Goal: Information Seeking & Learning: Learn about a topic

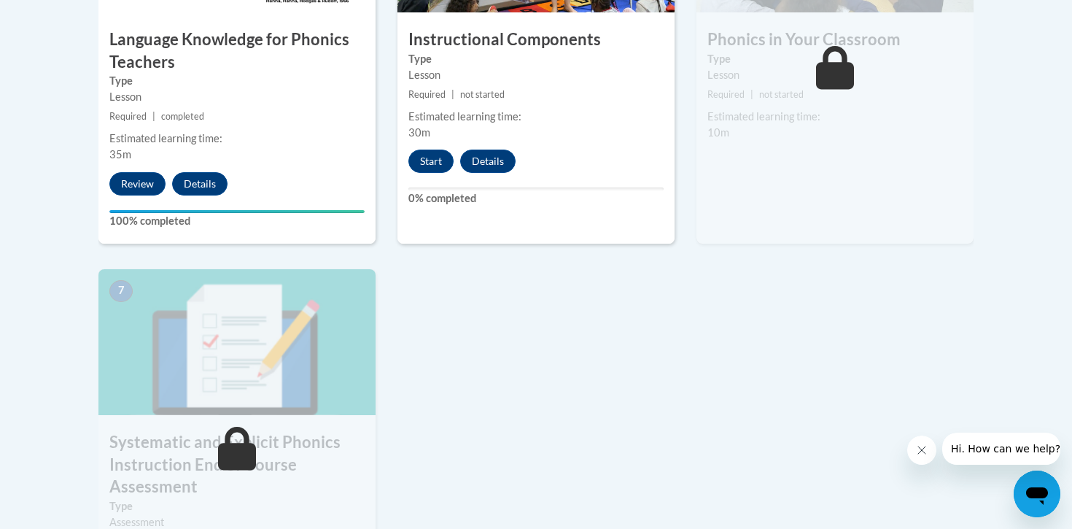
scroll to position [994, 0]
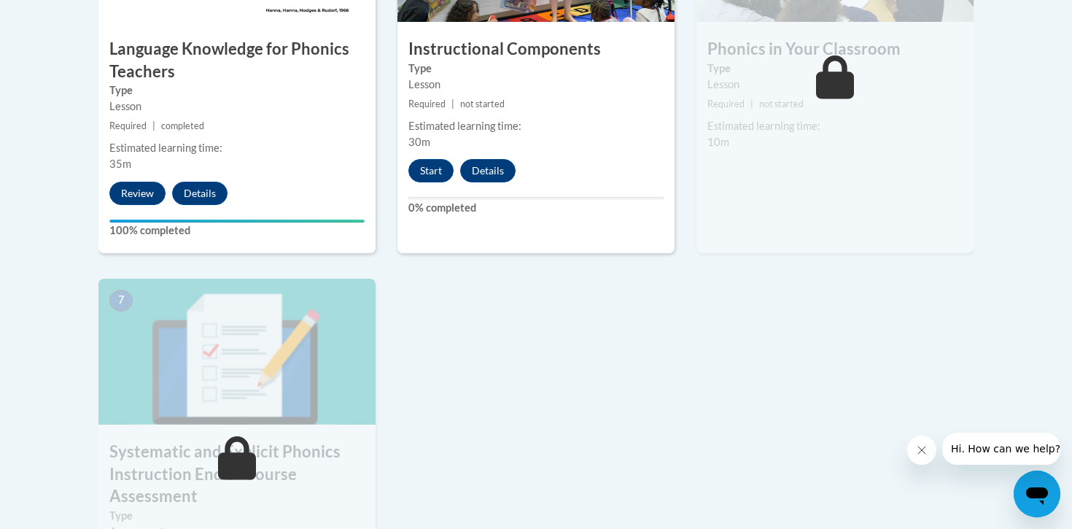
click at [608, 193] on div "5 Instructional Components Type Lesson Required | not started Estimated learnin…" at bounding box center [535, 64] width 277 height 377
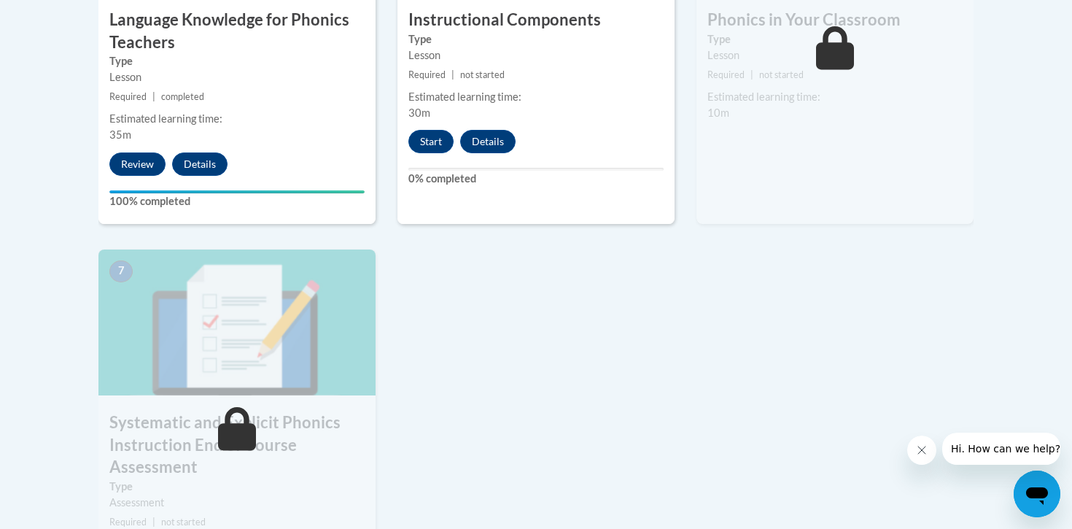
scroll to position [1011, 0]
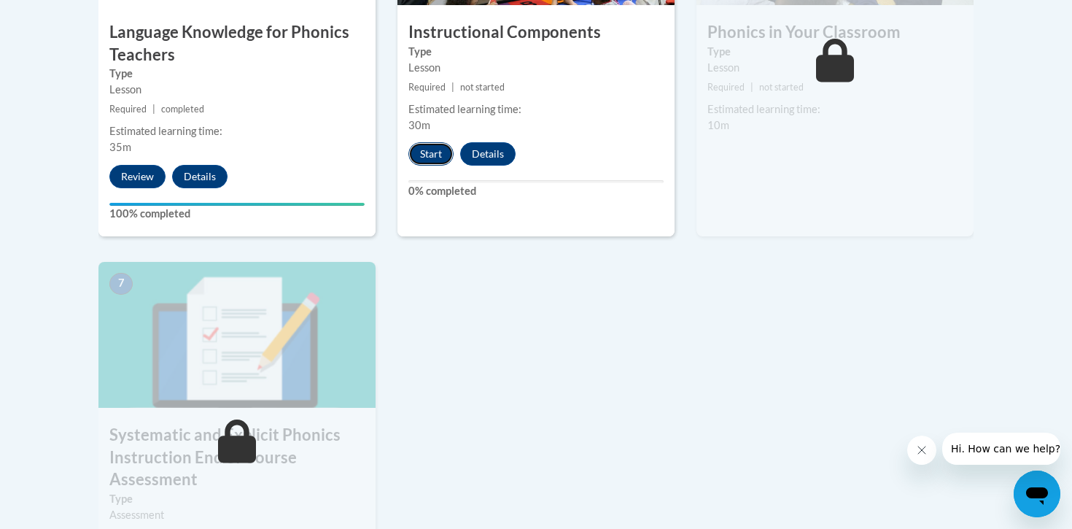
click at [429, 156] on button "Start" at bounding box center [430, 153] width 45 height 23
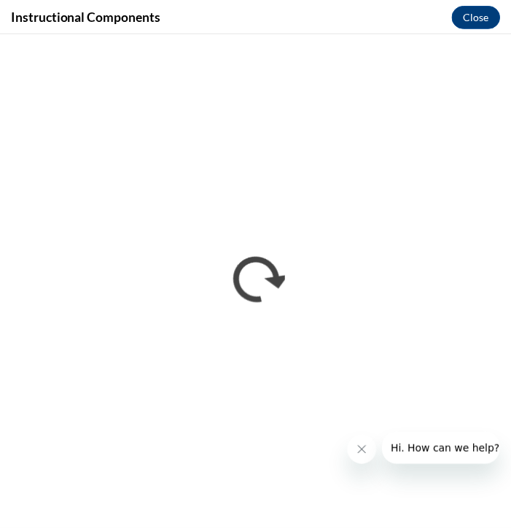
scroll to position [1078, 0]
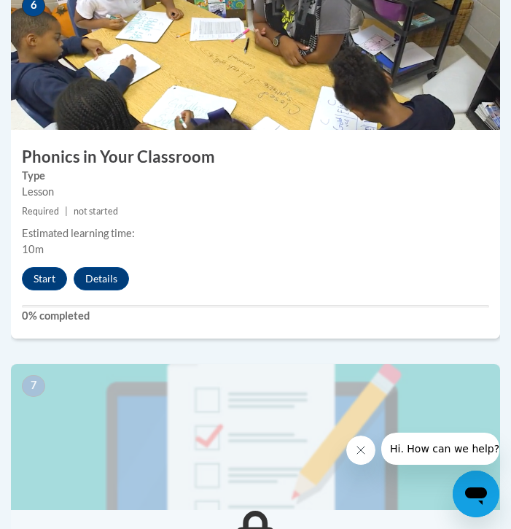
scroll to position [2425, 0]
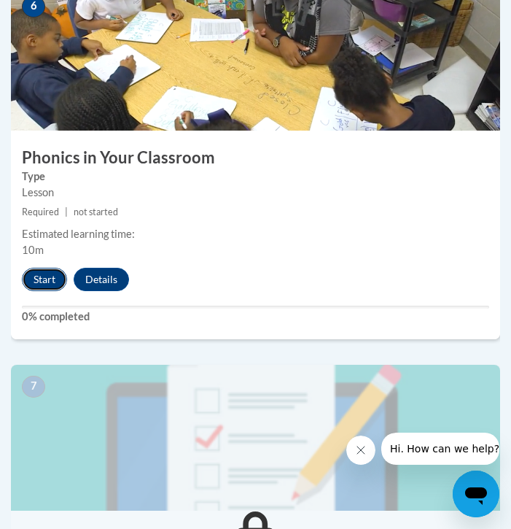
click at [40, 268] on button "Start" at bounding box center [44, 279] width 45 height 23
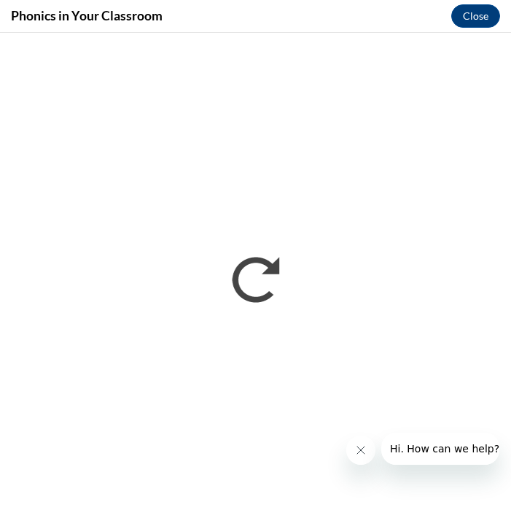
scroll to position [0, 0]
click at [479, 6] on button "Close" at bounding box center [475, 15] width 49 height 23
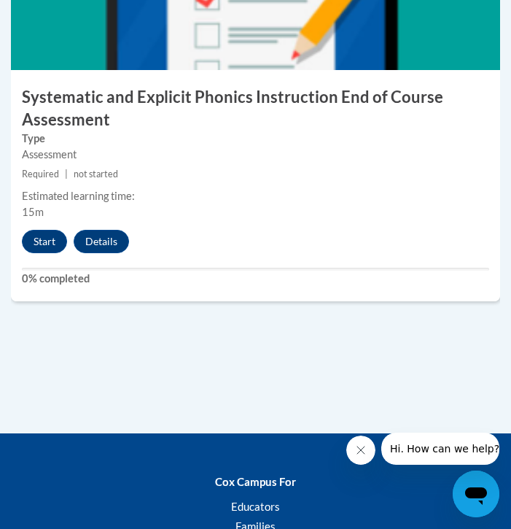
scroll to position [2956, 0]
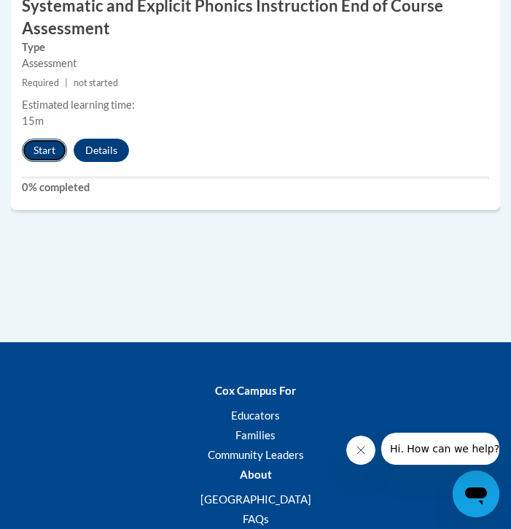
click at [51, 149] on button "Start" at bounding box center [44, 150] width 45 height 23
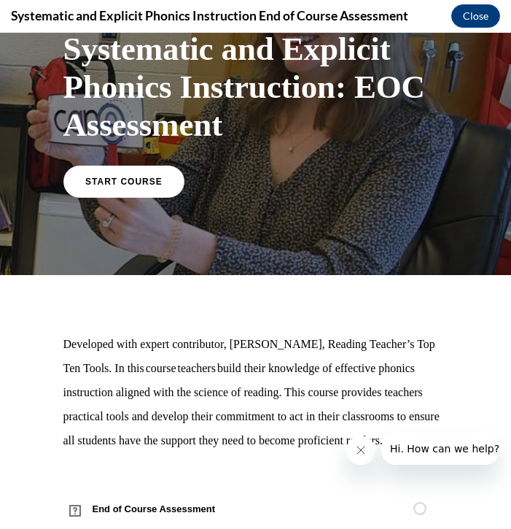
scroll to position [144, 0]
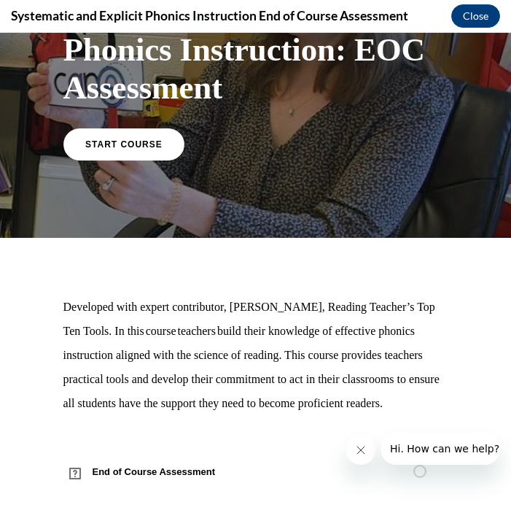
click at [125, 158] on div "Systematic and Explicit Phonics Instruction: EOC Assessment START COURSE" at bounding box center [255, 75] width 511 height 325
click at [125, 127] on link "START COURSE" at bounding box center [123, 144] width 127 height 34
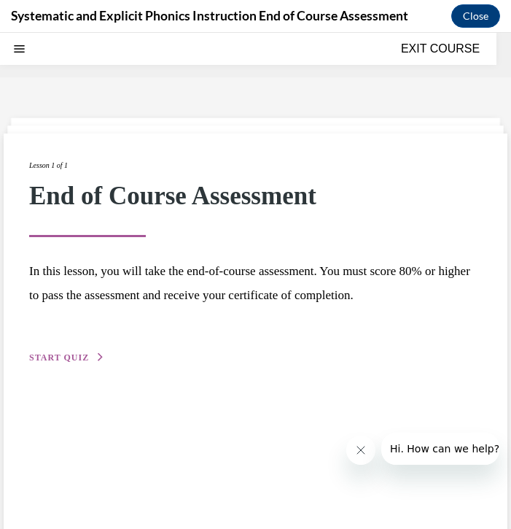
scroll to position [45, 0]
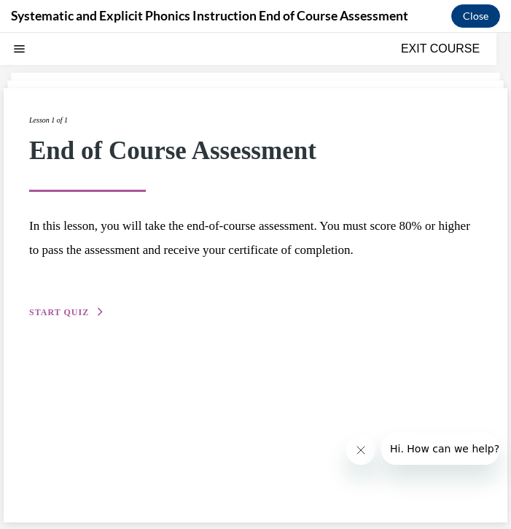
click at [93, 305] on button "START QUIZ" at bounding box center [67, 311] width 76 height 13
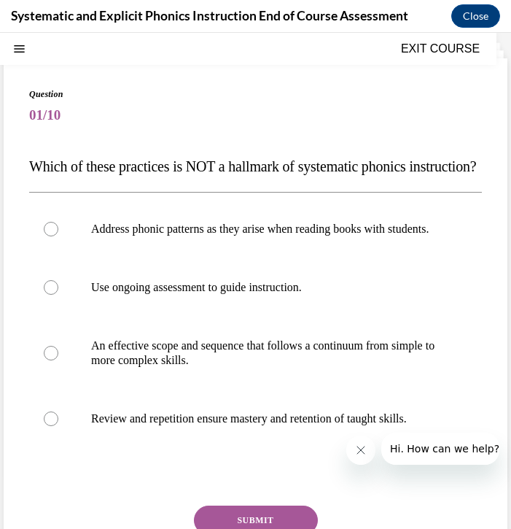
scroll to position [90, 0]
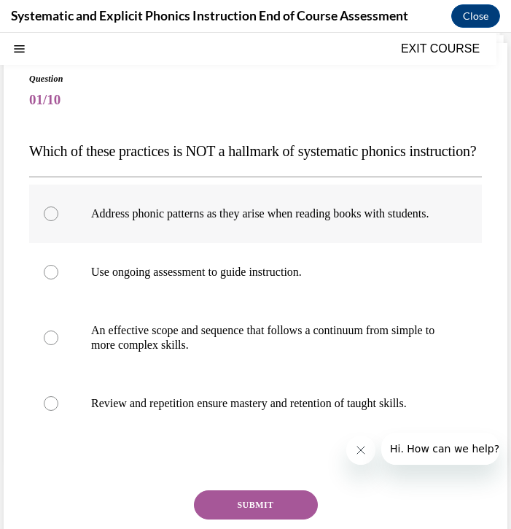
click at [112, 221] on p "Address phonic patterns as they arise when reading books with students." at bounding box center [268, 213] width 354 height 15
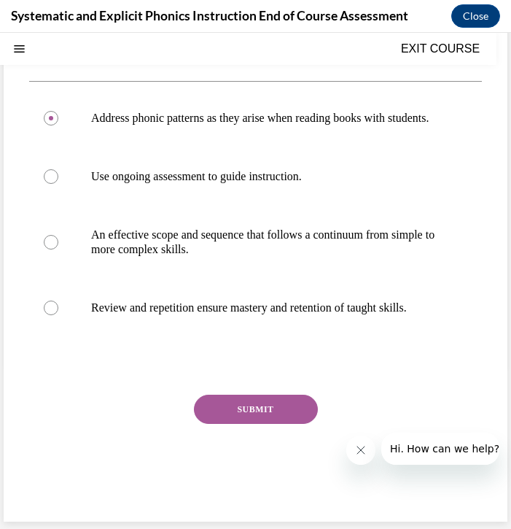
scroll to position [230, 0]
click at [235, 401] on button "SUBMIT" at bounding box center [256, 408] width 124 height 29
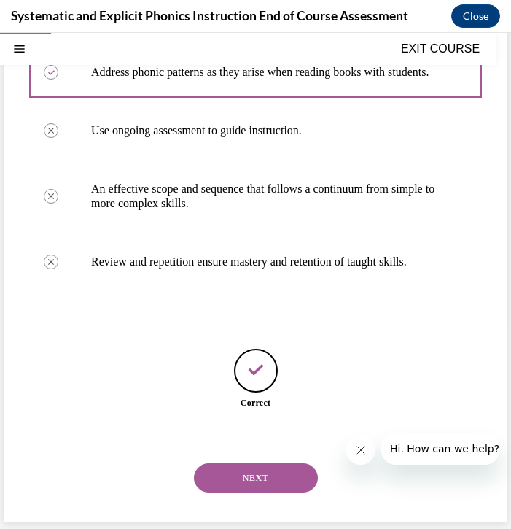
scroll to position [276, 0]
click at [233, 465] on button "NEXT" at bounding box center [256, 477] width 124 height 29
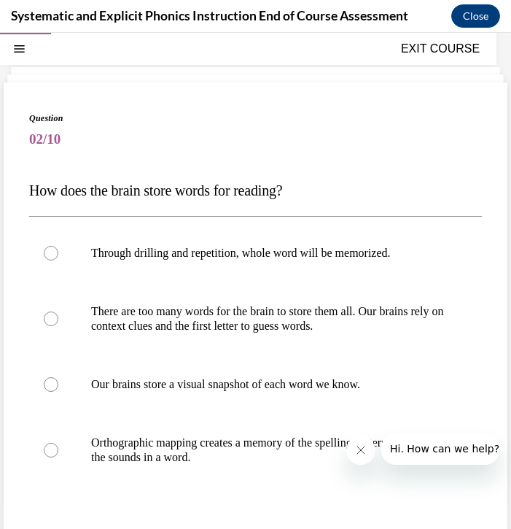
scroll to position [52, 0]
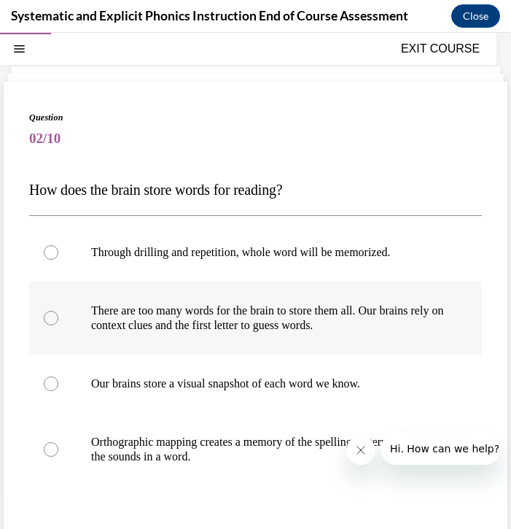
click at [247, 335] on div at bounding box center [255, 317] width 453 height 73
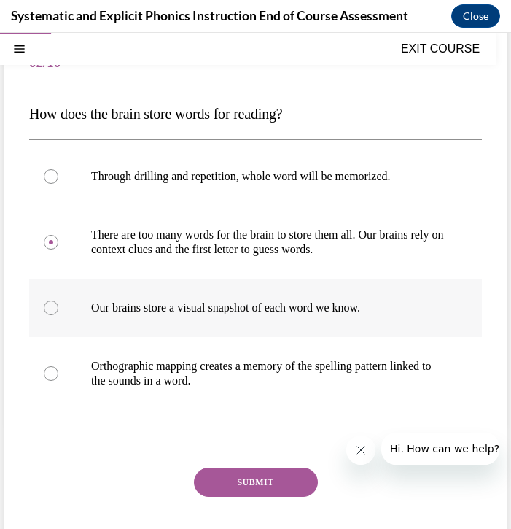
scroll to position [133, 0]
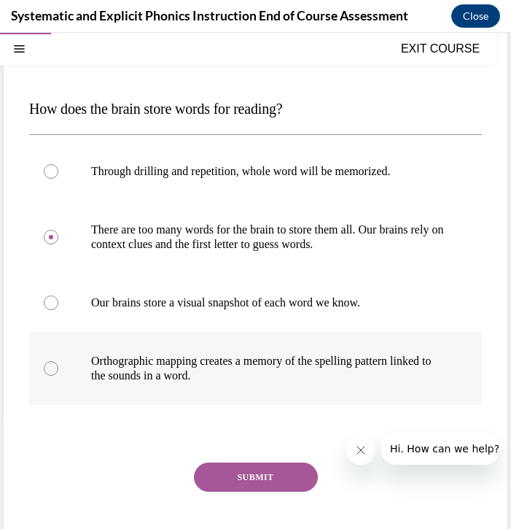
click at [247, 382] on div "Orthographic mapping creates a memory of the spelling pattern linked to the sou…" at bounding box center [255, 368] width 453 height 73
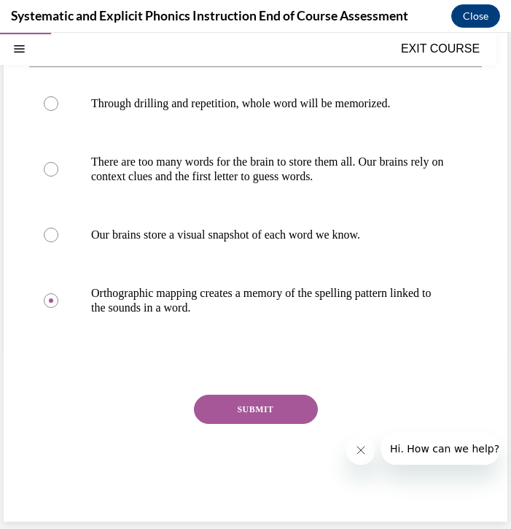
click at [240, 410] on button "SUBMIT" at bounding box center [256, 408] width 124 height 29
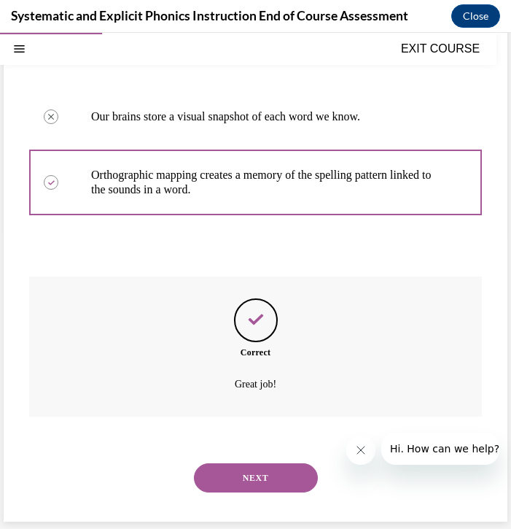
click at [249, 467] on button "NEXT" at bounding box center [256, 477] width 124 height 29
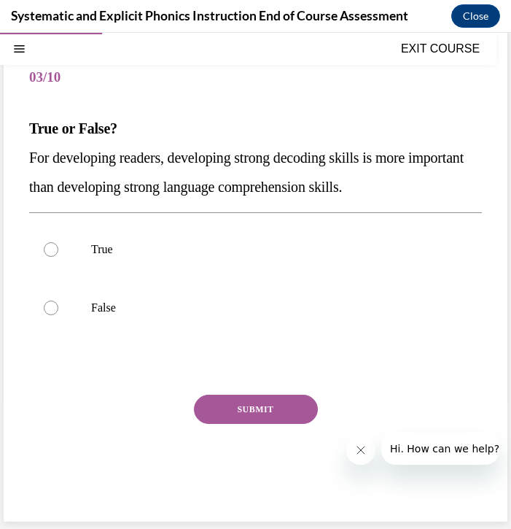
scroll to position [113, 0]
click at [112, 251] on p "True" at bounding box center [268, 249] width 354 height 15
click at [243, 429] on div "SUBMIT" at bounding box center [255, 430] width 453 height 73
click at [244, 412] on button "SUBMIT" at bounding box center [256, 408] width 124 height 29
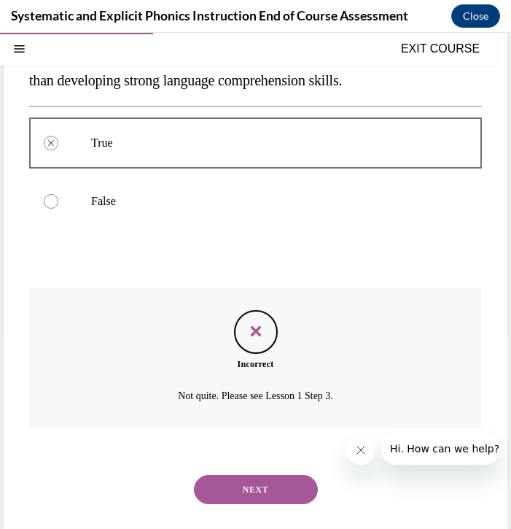
scroll to position [231, 0]
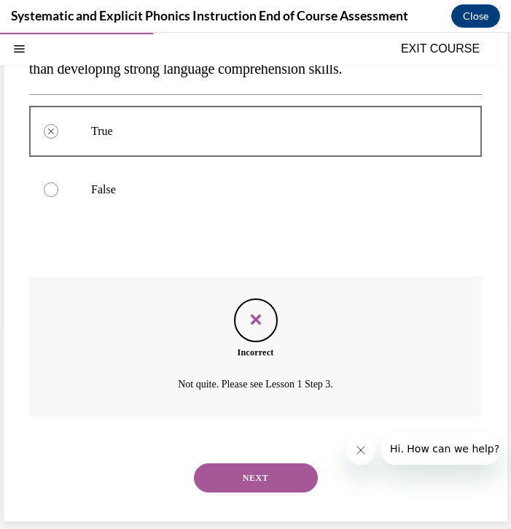
click at [228, 475] on button "NEXT" at bounding box center [256, 477] width 124 height 29
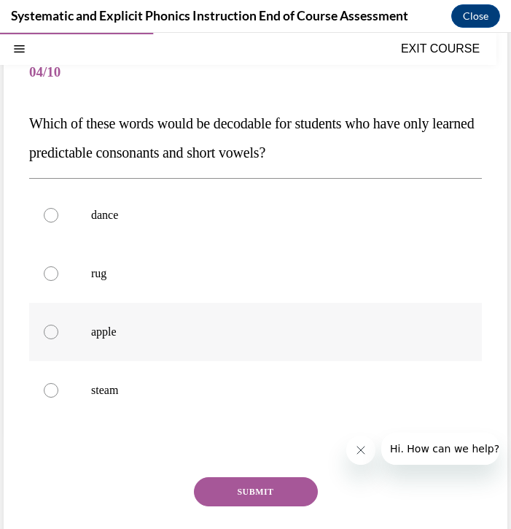
scroll to position [119, 0]
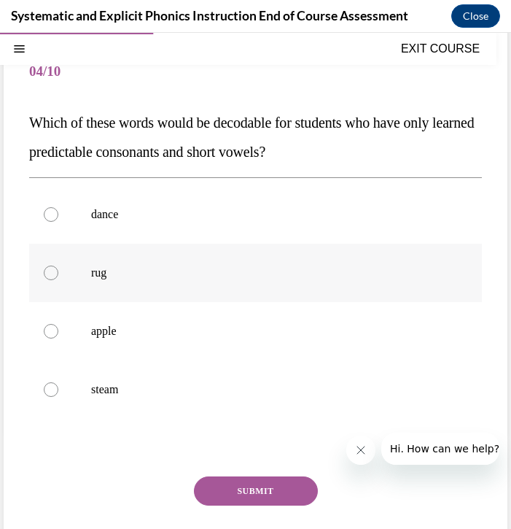
click at [177, 283] on div at bounding box center [255, 273] width 453 height 58
click at [229, 483] on button "SUBMIT" at bounding box center [256, 490] width 124 height 29
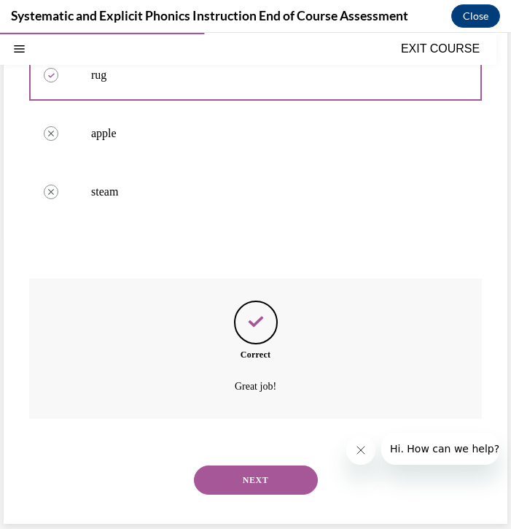
scroll to position [319, 0]
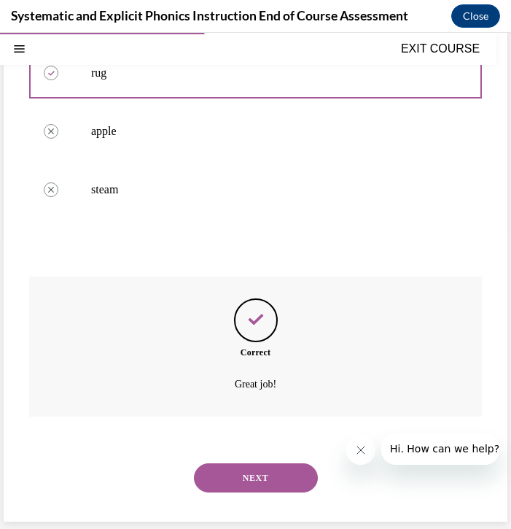
click at [229, 486] on button "NEXT" at bounding box center [256, 477] width 124 height 29
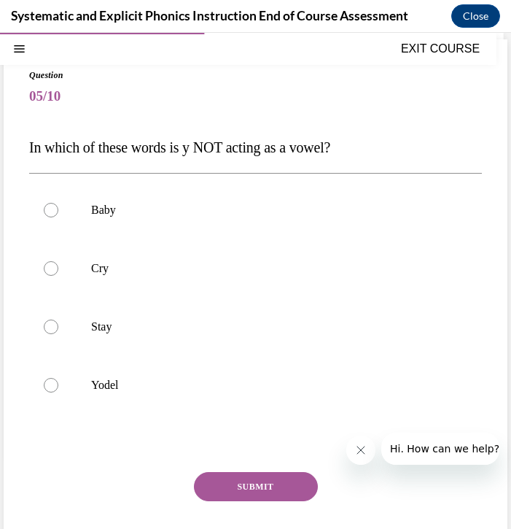
scroll to position [97, 0]
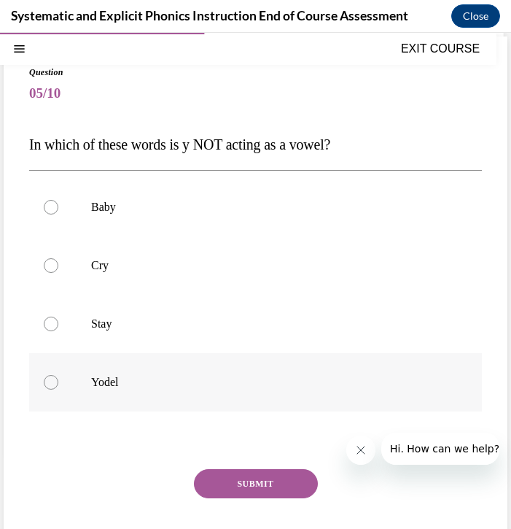
click at [218, 372] on div at bounding box center [255, 382] width 453 height 58
click at [238, 483] on button "SUBMIT" at bounding box center [256, 483] width 124 height 29
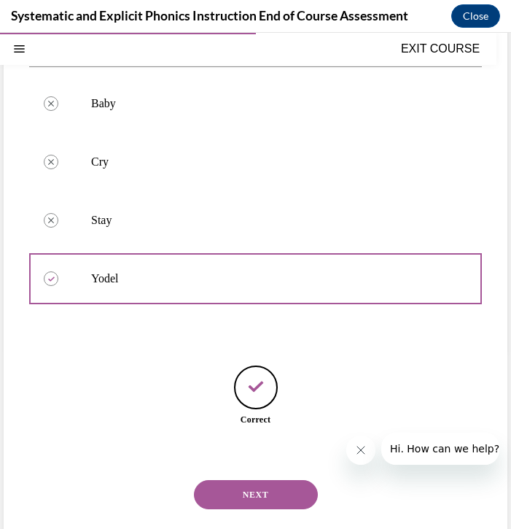
scroll to position [217, 0]
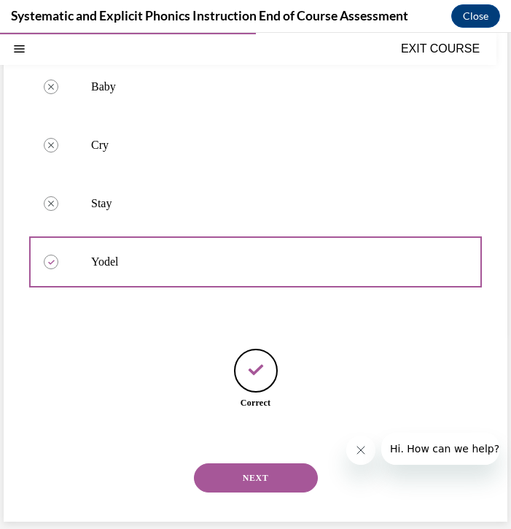
click at [241, 480] on button "NEXT" at bounding box center [256, 477] width 124 height 29
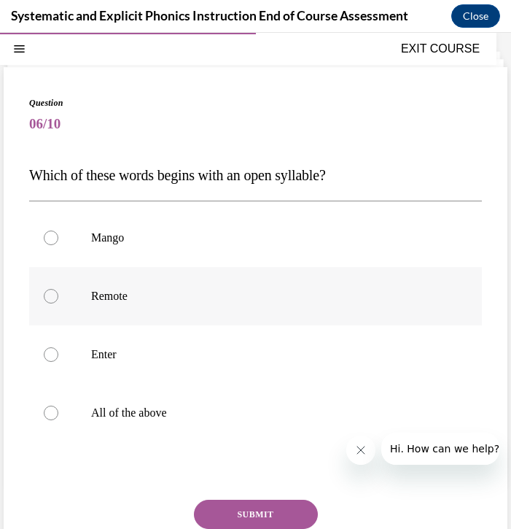
scroll to position [71, 0]
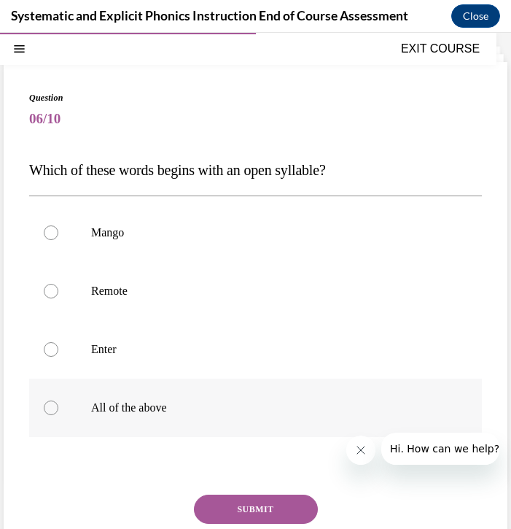
click at [175, 396] on div at bounding box center [255, 407] width 453 height 58
click at [226, 481] on div "Question 06/10 Which of these words begins with an open syllable? Mango Remote …" at bounding box center [255, 352] width 453 height 523
click at [230, 507] on button "SUBMIT" at bounding box center [256, 508] width 124 height 29
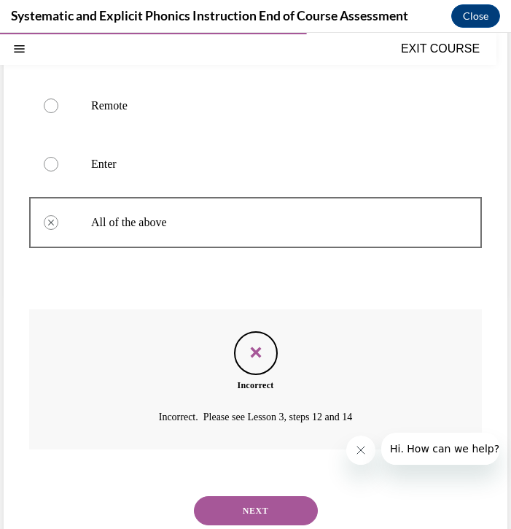
scroll to position [257, 0]
click at [238, 495] on button "NEXT" at bounding box center [256, 509] width 124 height 29
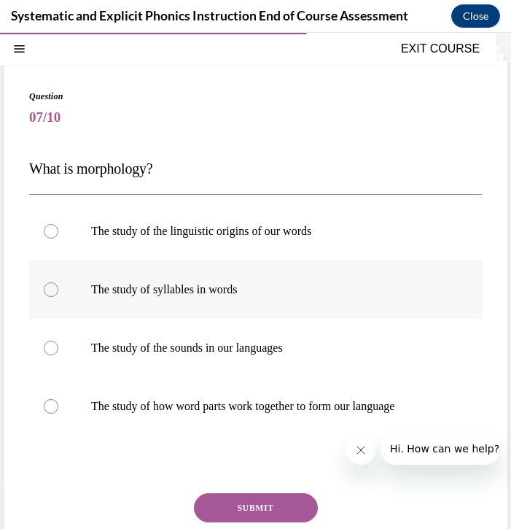
scroll to position [82, 0]
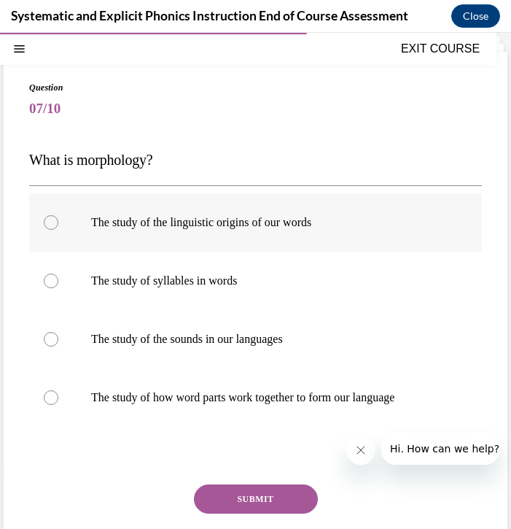
click at [219, 242] on div at bounding box center [255, 222] width 453 height 58
click at [233, 410] on div at bounding box center [255, 397] width 453 height 58
click at [240, 491] on button "SUBMIT" at bounding box center [256, 498] width 124 height 29
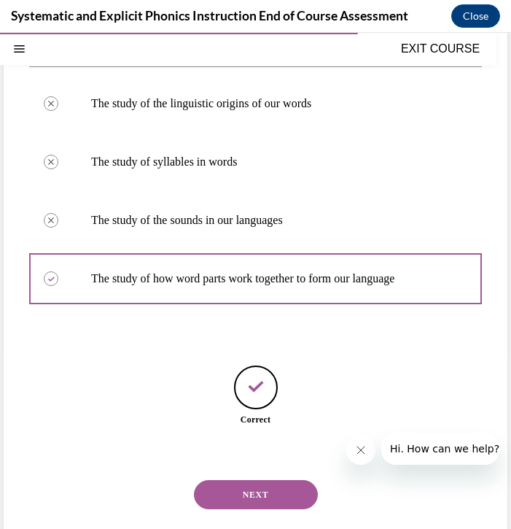
scroll to position [217, 0]
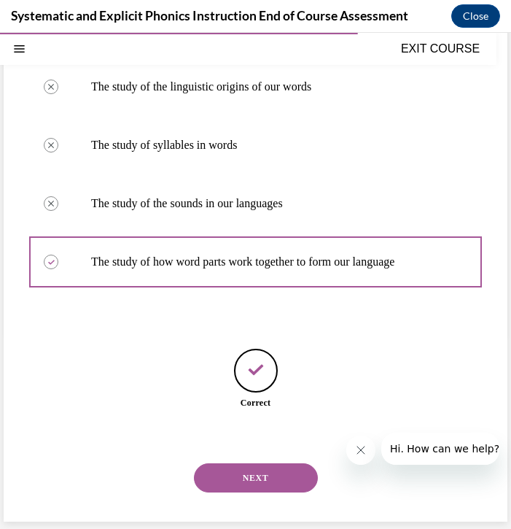
click at [247, 492] on div "NEXT" at bounding box center [255, 477] width 453 height 58
click at [248, 480] on button "NEXT" at bounding box center [256, 477] width 124 height 29
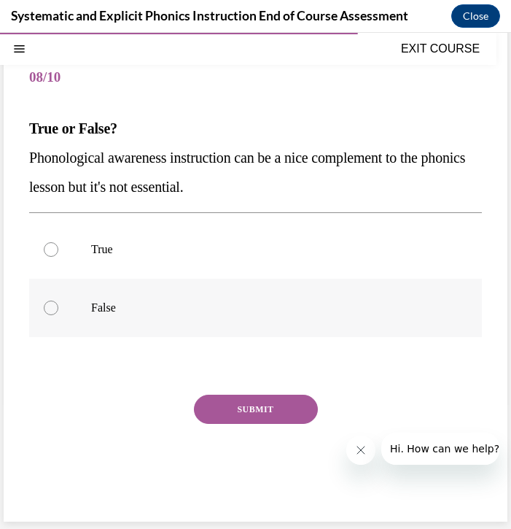
click at [209, 297] on div at bounding box center [255, 308] width 453 height 58
click at [244, 397] on button "SUBMIT" at bounding box center [256, 408] width 124 height 29
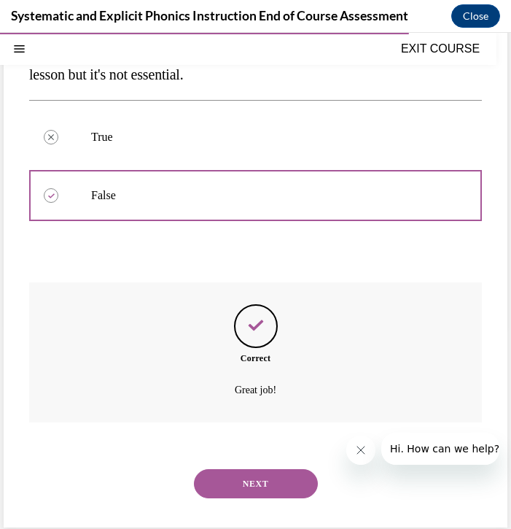
scroll to position [231, 0]
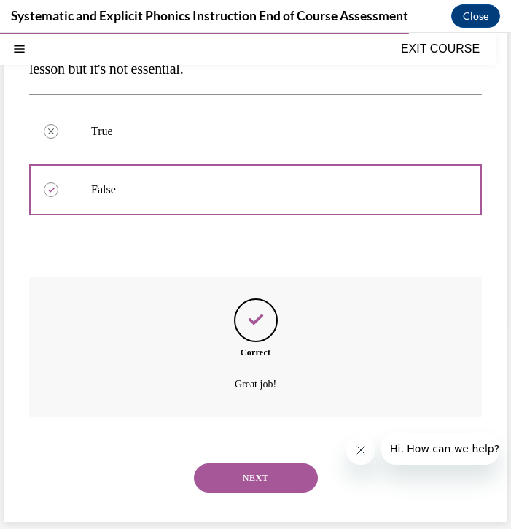
click at [242, 462] on div "NEXT" at bounding box center [255, 477] width 453 height 58
click at [241, 470] on button "NEXT" at bounding box center [256, 477] width 124 height 29
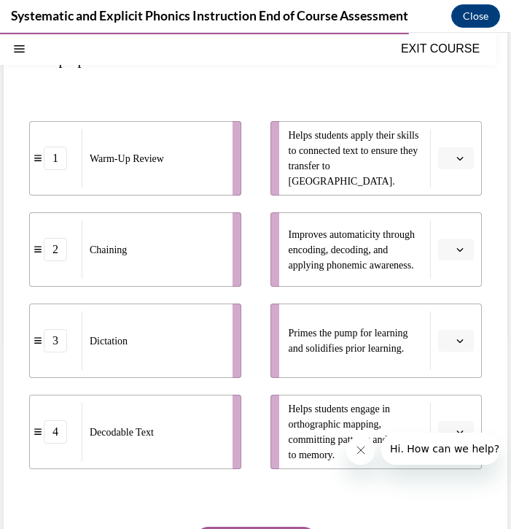
scroll to position [212, 0]
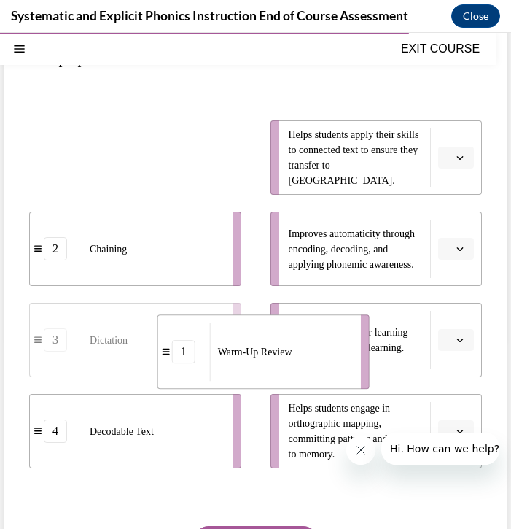
drag, startPoint x: 176, startPoint y: 161, endPoint x: 275, endPoint y: 347, distance: 210.4
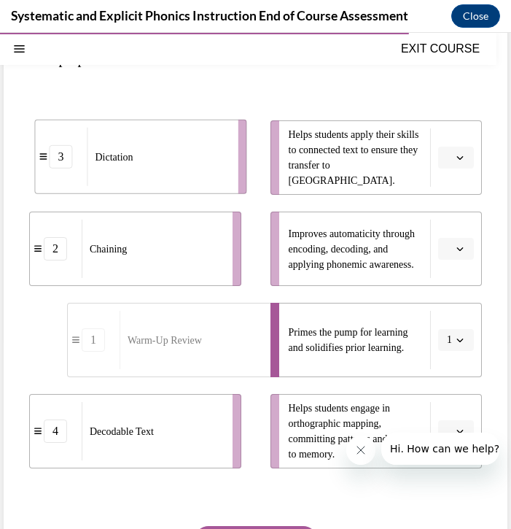
click at [178, 171] on div "Dictation" at bounding box center [157, 157] width 141 height 58
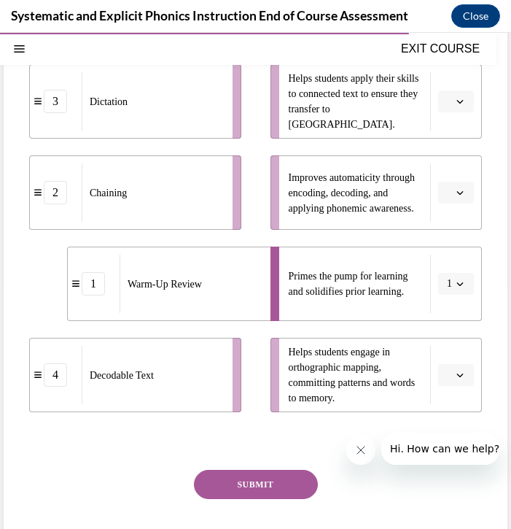
scroll to position [265, 0]
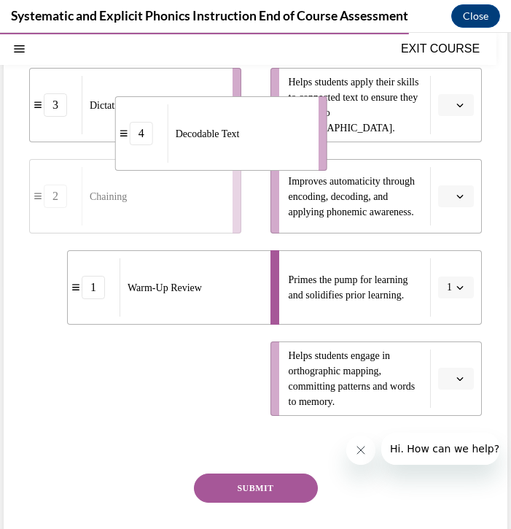
drag, startPoint x: 183, startPoint y: 390, endPoint x: 268, endPoint y: 144, distance: 260.8
click at [268, 144] on div "Decodable Text" at bounding box center [238, 133] width 141 height 58
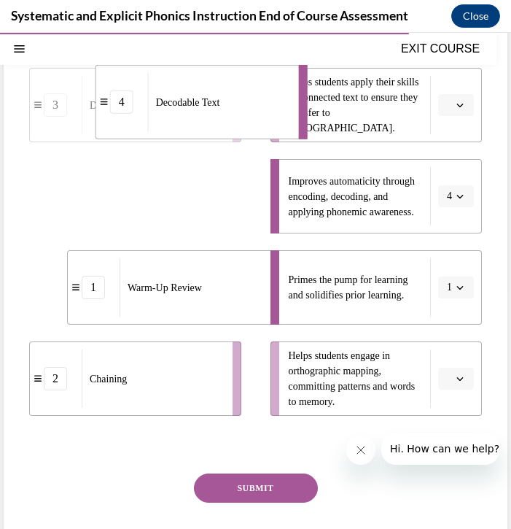
drag, startPoint x: 217, startPoint y: 190, endPoint x: 243, endPoint y: 95, distance: 98.2
click at [244, 95] on div "Decodable Text" at bounding box center [218, 102] width 141 height 58
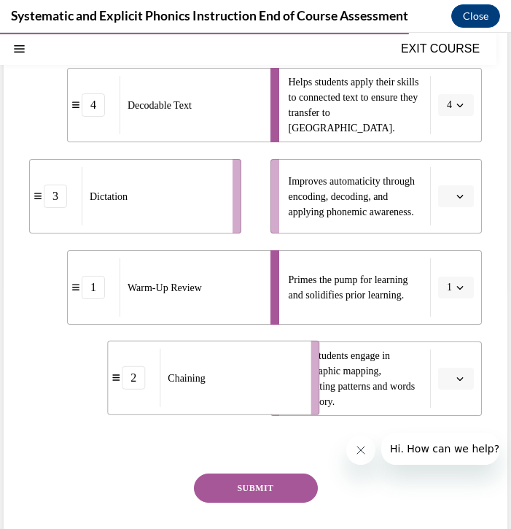
drag, startPoint x: 142, startPoint y: 398, endPoint x: 220, endPoint y: 397, distance: 78.0
click at [220, 397] on div "Chaining" at bounding box center [230, 378] width 141 height 58
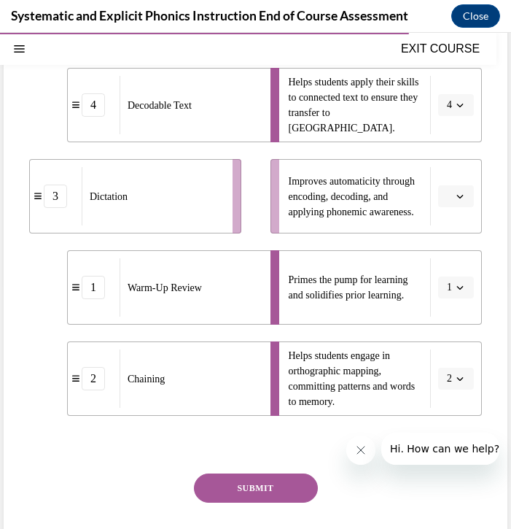
drag, startPoint x: 197, startPoint y: 227, endPoint x: 282, endPoint y: 231, distance: 85.4
click at [241, 231] on li "3 Dictation" at bounding box center [135, 196] width 212 height 74
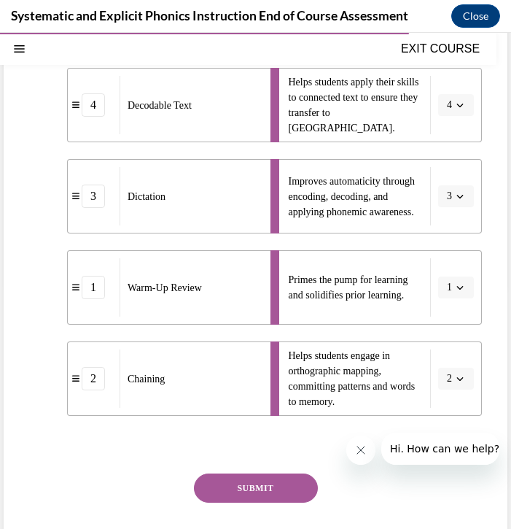
click at [252, 490] on button "SUBMIT" at bounding box center [256, 487] width 124 height 29
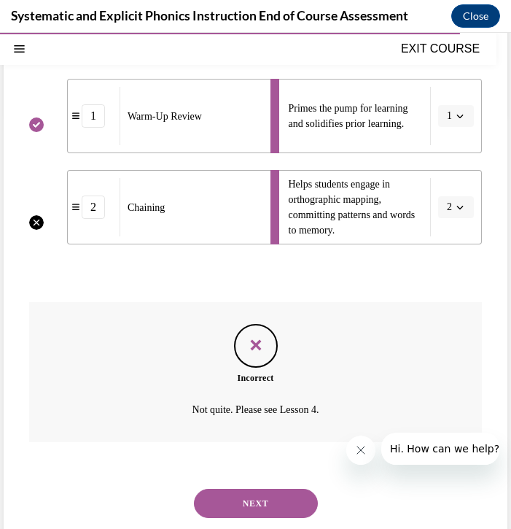
scroll to position [462, 0]
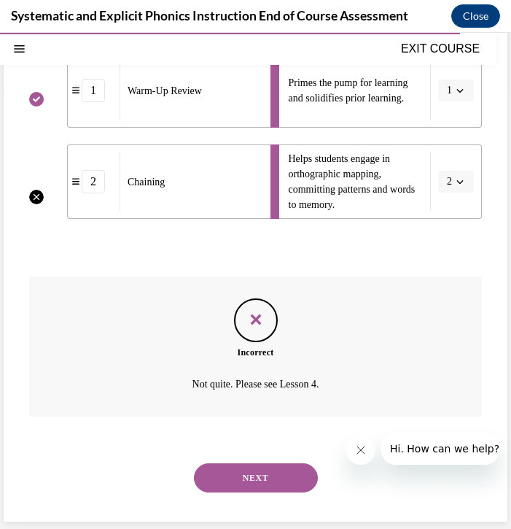
click at [231, 473] on button "NEXT" at bounding box center [256, 477] width 124 height 29
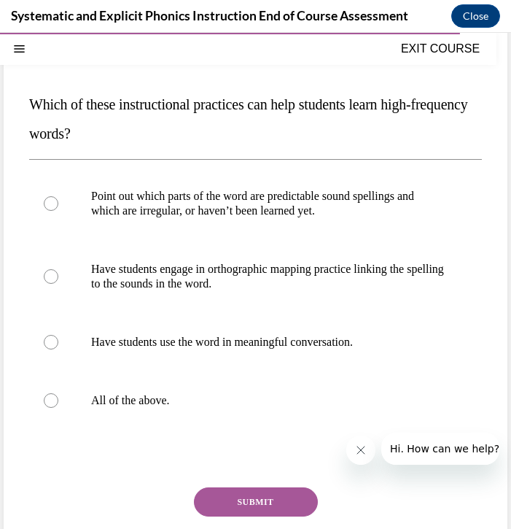
scroll to position [136, 0]
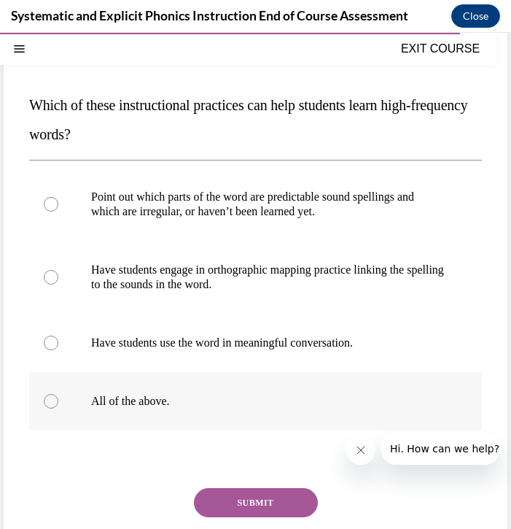
click at [143, 413] on div at bounding box center [255, 401] width 453 height 58
click at [228, 488] on button "SUBMIT" at bounding box center [256, 502] width 124 height 29
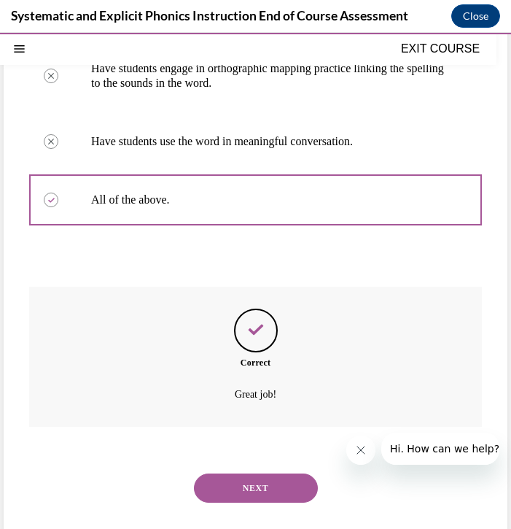
scroll to position [348, 0]
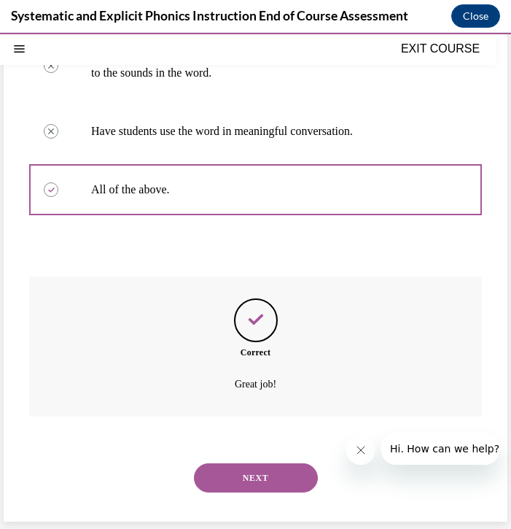
click at [247, 486] on button "NEXT" at bounding box center [256, 477] width 124 height 29
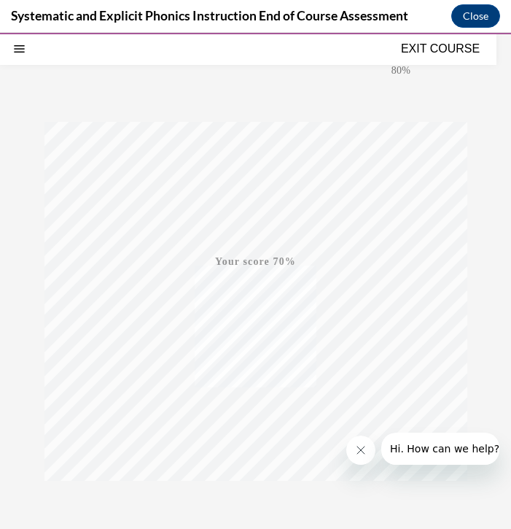
scroll to position [193, 0]
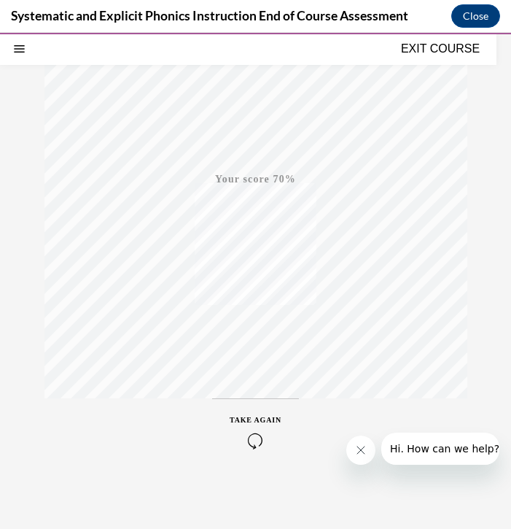
click at [248, 428] on div "TAKE AGAIN" at bounding box center [256, 431] width 52 height 34
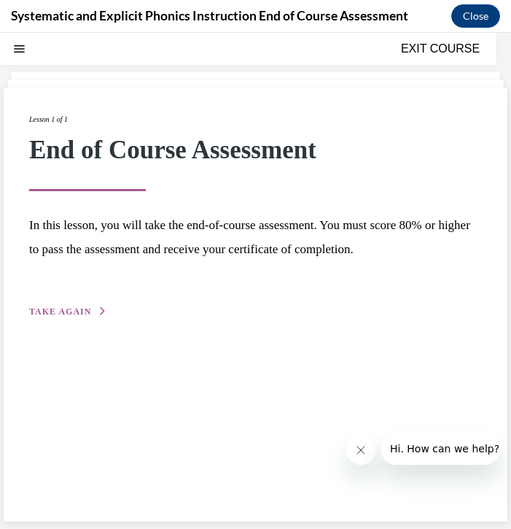
click at [104, 346] on div "Lesson 1 of 1 End of Course Assessment In this lesson, you will take the end-of…" at bounding box center [256, 304] width 504 height 434
click at [95, 321] on div "Lesson 1 of 1 End of Course Assessment In this lesson, you will take the end-of…" at bounding box center [256, 304] width 504 height 434
click at [87, 303] on div "Lesson 1 of 1 End of Course Assessment In this lesson, you will take the end-of…" at bounding box center [255, 216] width 453 height 206
click at [87, 313] on span "TAKE AGAIN" at bounding box center [60, 311] width 62 height 10
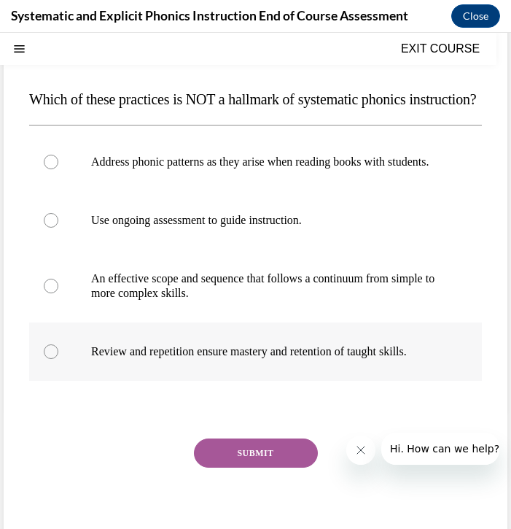
scroll to position [140, 0]
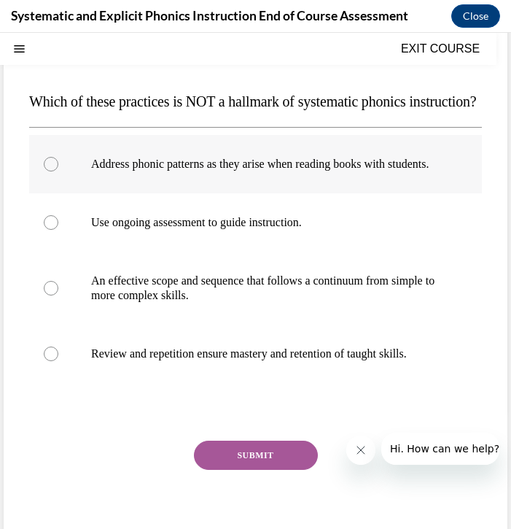
click at [209, 171] on p "Address phonic patterns as they arise when reading books with students." at bounding box center [268, 164] width 354 height 15
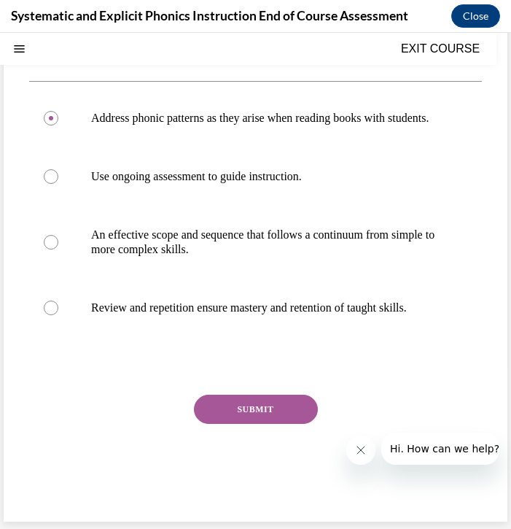
click at [219, 417] on button "SUBMIT" at bounding box center [256, 408] width 124 height 29
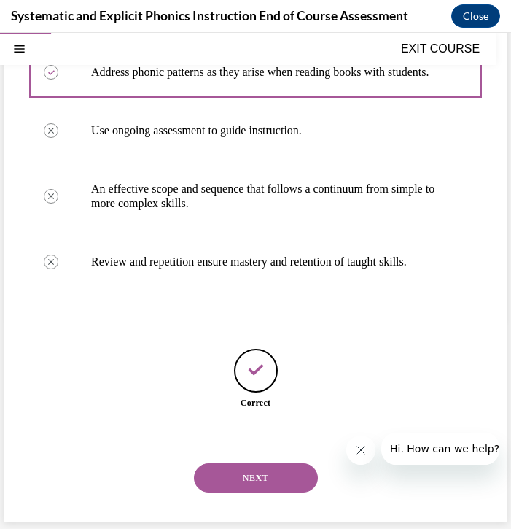
scroll to position [276, 0]
click at [226, 477] on button "NEXT" at bounding box center [256, 477] width 124 height 29
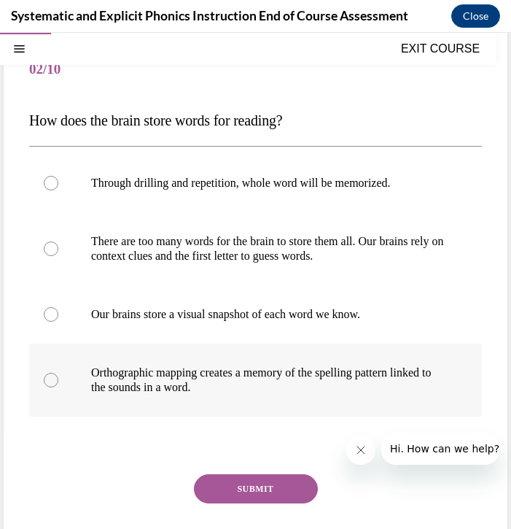
scroll to position [122, 0]
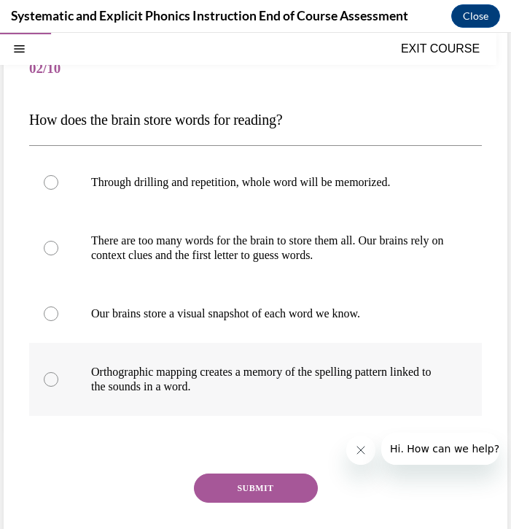
click at [246, 381] on p "Orthographic mapping creates a memory of the spelling pattern linked to the sou…" at bounding box center [268, 379] width 354 height 29
click at [233, 491] on button "SUBMIT" at bounding box center [256, 487] width 124 height 29
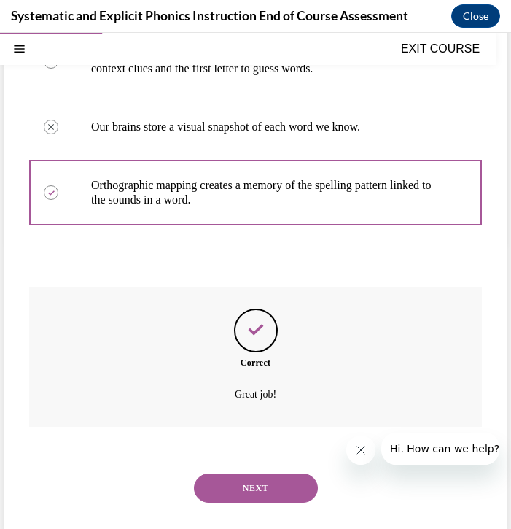
scroll to position [319, 0]
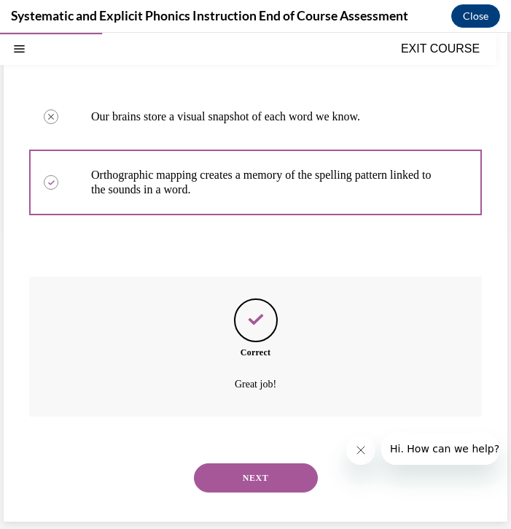
click at [235, 495] on div "NEXT" at bounding box center [255, 477] width 453 height 58
click at [235, 482] on button "NEXT" at bounding box center [256, 477] width 124 height 29
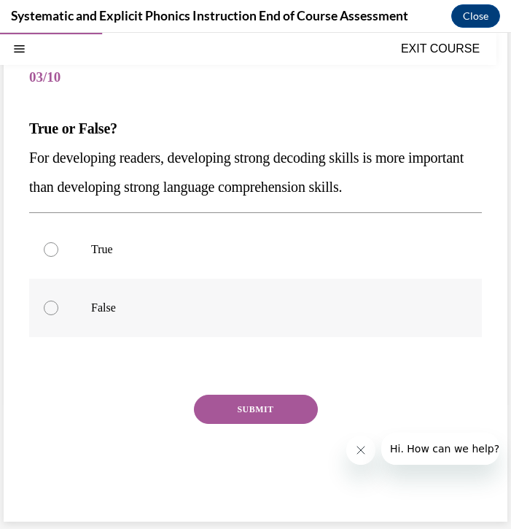
click at [192, 297] on div at bounding box center [255, 308] width 453 height 58
click at [238, 407] on button "SUBMIT" at bounding box center [256, 408] width 124 height 29
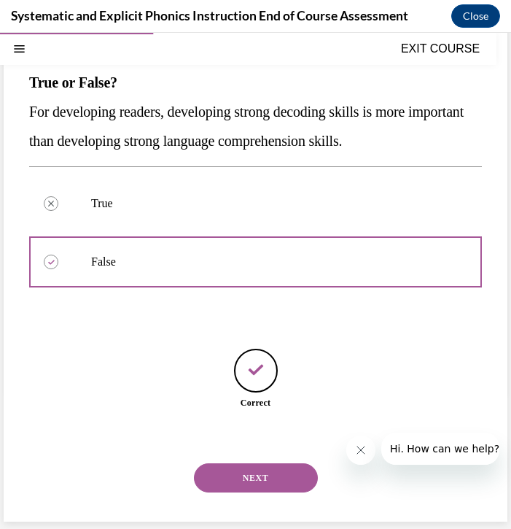
click at [238, 467] on button "NEXT" at bounding box center [256, 477] width 124 height 29
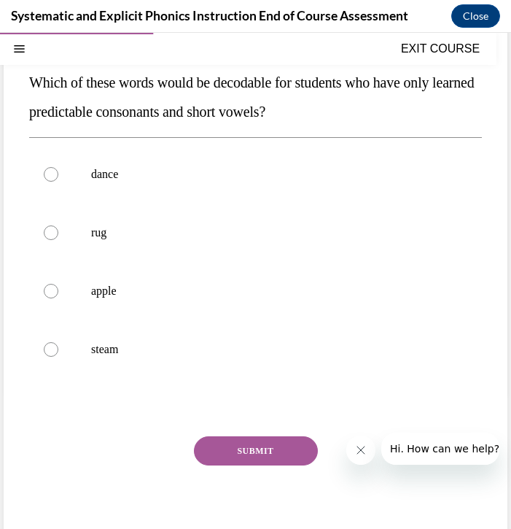
scroll to position [122, 0]
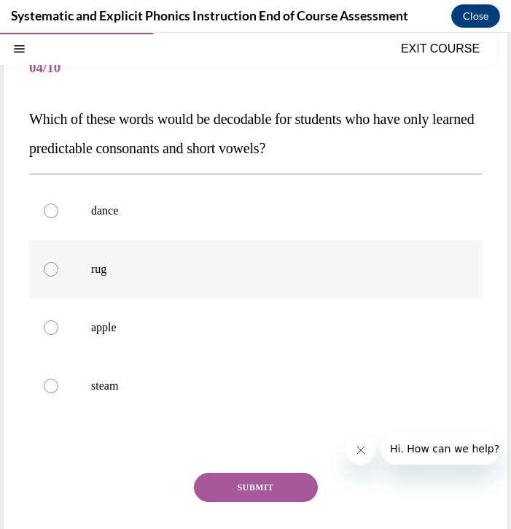
click at [230, 269] on p "rug" at bounding box center [268, 269] width 354 height 15
click at [243, 476] on button "SUBMIT" at bounding box center [256, 486] width 124 height 29
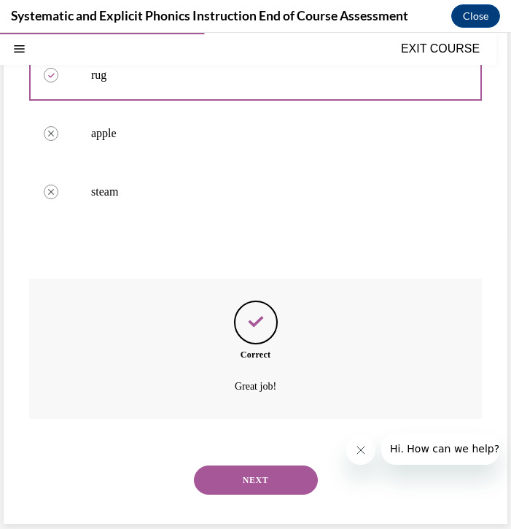
scroll to position [319, 0]
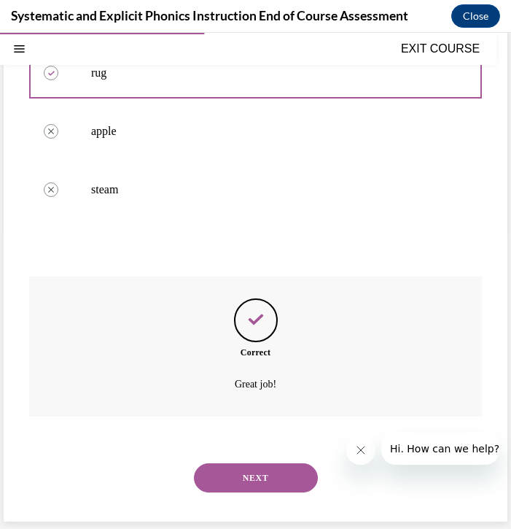
click at [238, 486] on button "NEXT" at bounding box center [256, 477] width 124 height 29
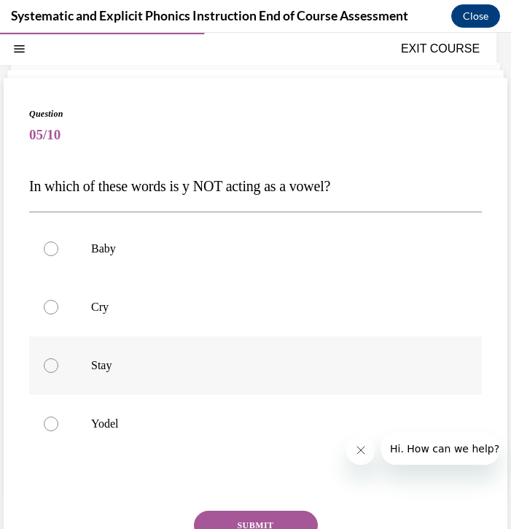
scroll to position [64, 0]
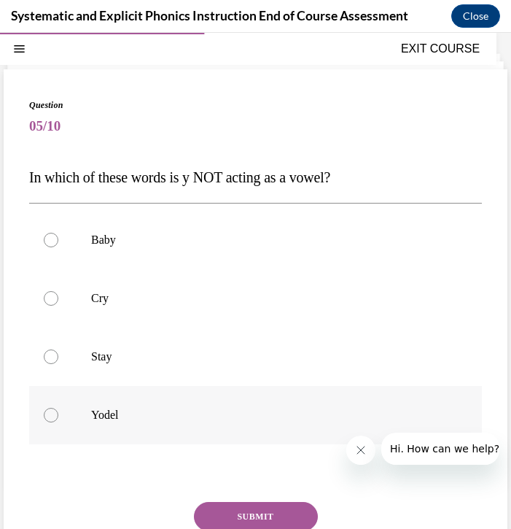
click at [213, 410] on p "Yodel" at bounding box center [268, 415] width 354 height 15
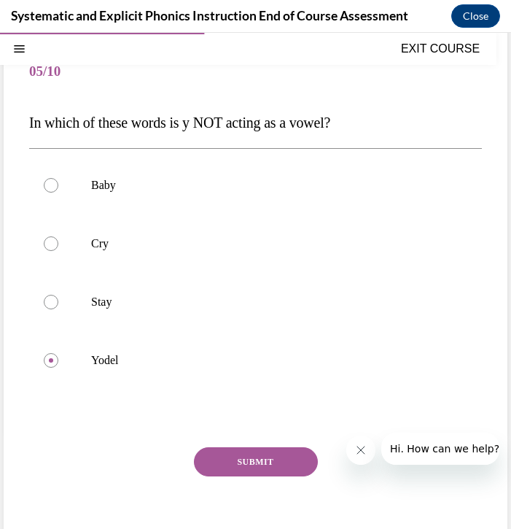
click at [243, 457] on button "SUBMIT" at bounding box center [256, 461] width 124 height 29
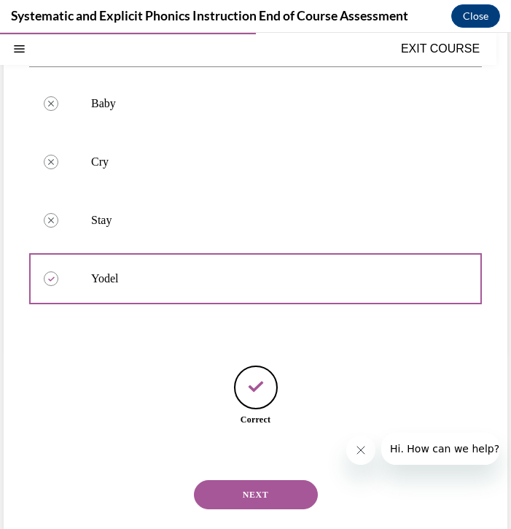
scroll to position [217, 0]
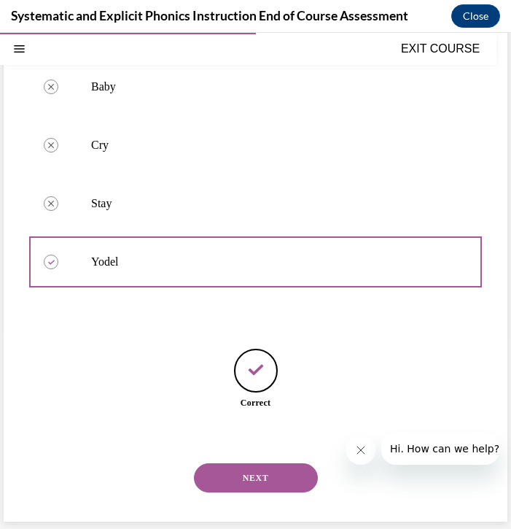
click at [246, 478] on button "NEXT" at bounding box center [256, 477] width 124 height 29
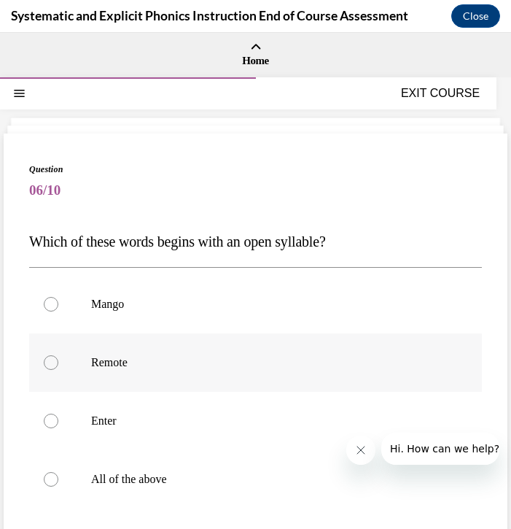
click at [194, 366] on p "Remote" at bounding box center [268, 362] width 354 height 15
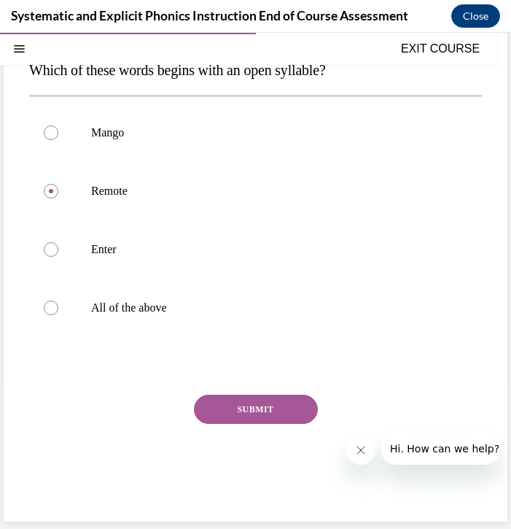
click at [249, 405] on button "SUBMIT" at bounding box center [256, 408] width 124 height 29
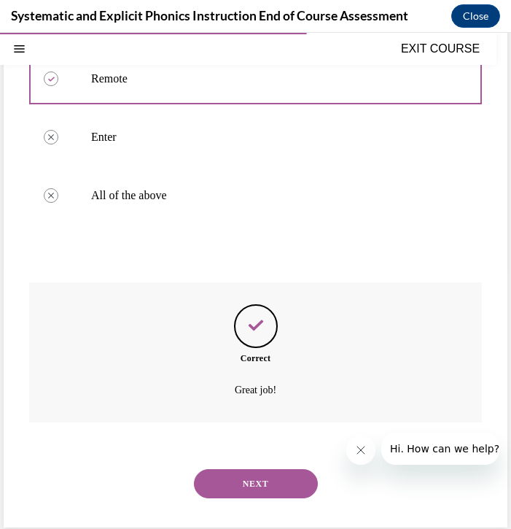
scroll to position [289, 0]
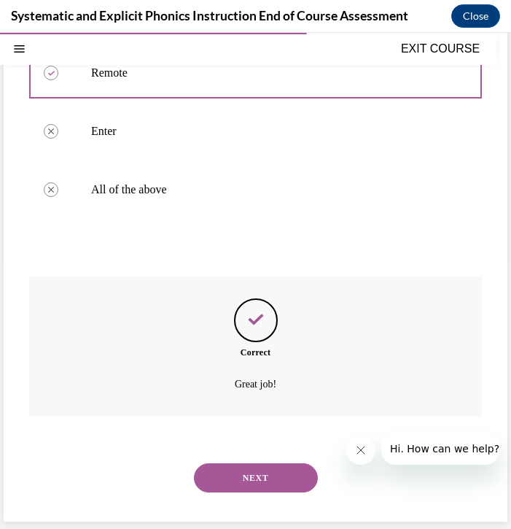
click at [230, 471] on button "NEXT" at bounding box center [256, 477] width 124 height 29
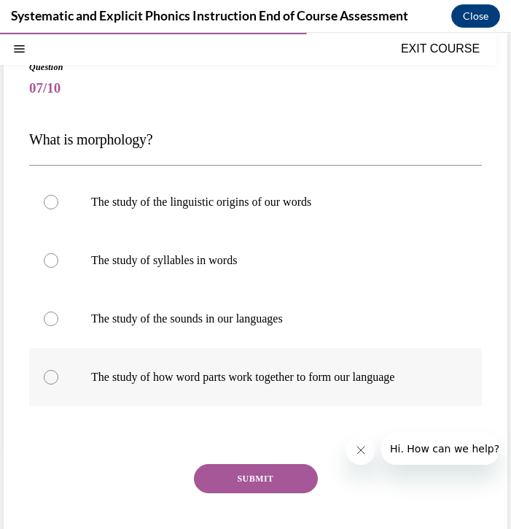
scroll to position [105, 0]
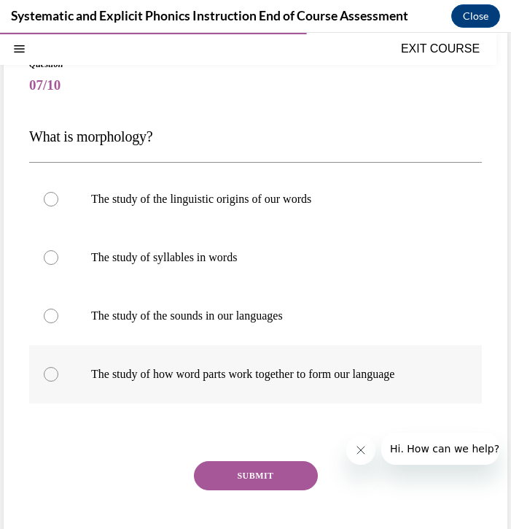
click at [233, 390] on div at bounding box center [255, 374] width 453 height 58
click at [241, 464] on button "SUBMIT" at bounding box center [256, 475] width 124 height 29
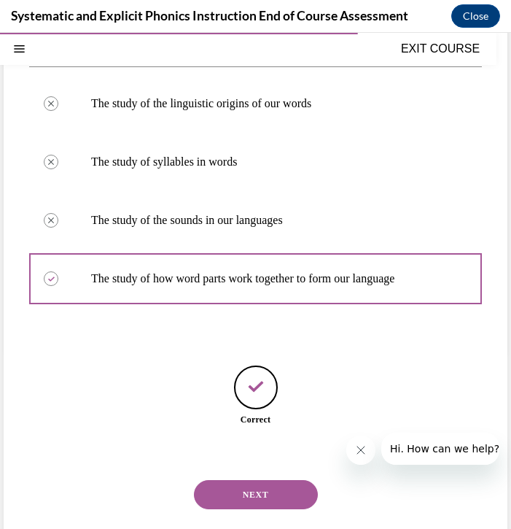
scroll to position [217, 0]
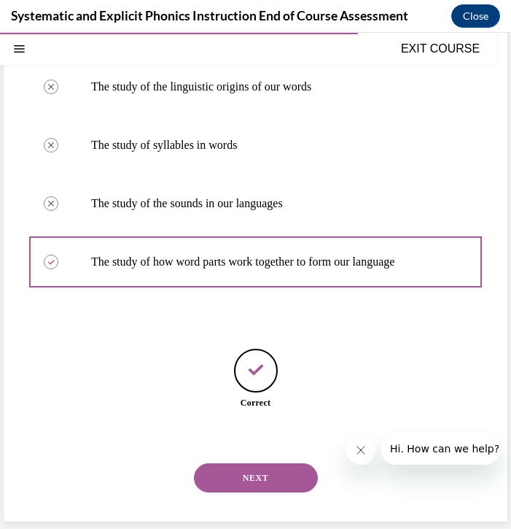
click at [236, 482] on button "NEXT" at bounding box center [256, 477] width 124 height 29
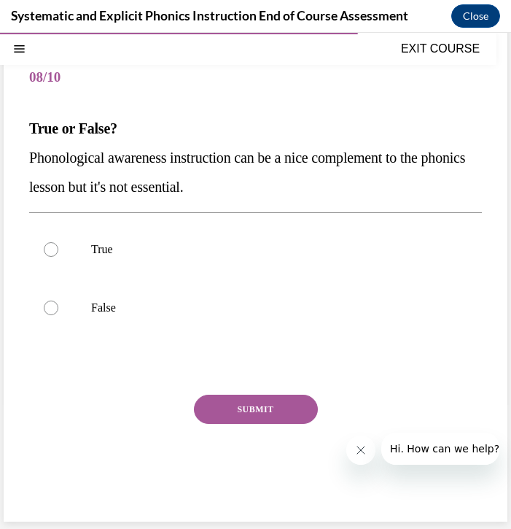
scroll to position [113, 0]
click at [203, 310] on p "False" at bounding box center [268, 307] width 354 height 15
click at [232, 397] on button "SUBMIT" at bounding box center [256, 408] width 124 height 29
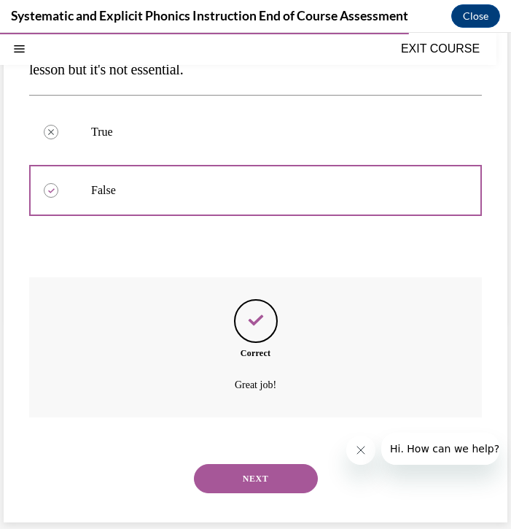
scroll to position [231, 0]
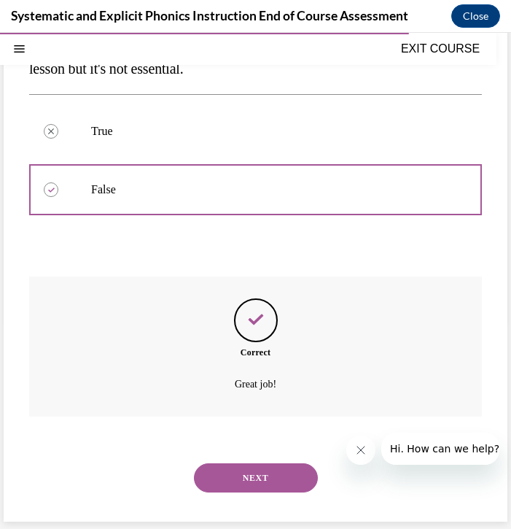
click at [249, 464] on button "NEXT" at bounding box center [256, 477] width 124 height 29
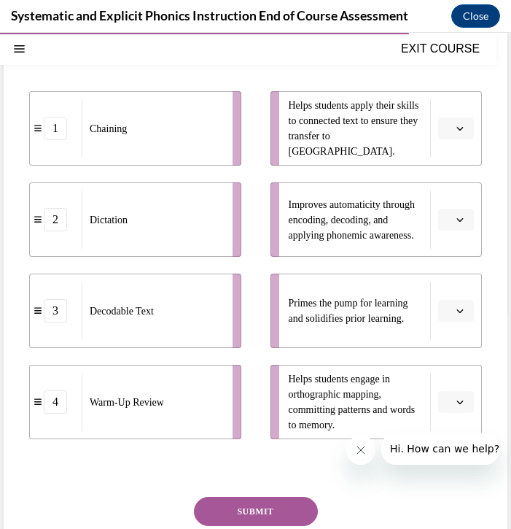
scroll to position [262, 0]
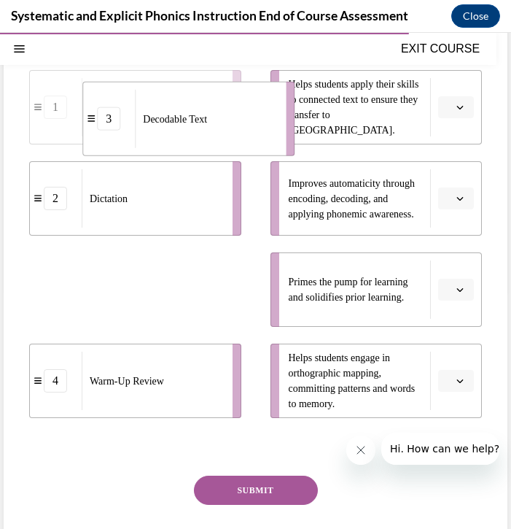
drag, startPoint x: 179, startPoint y: 303, endPoint x: 233, endPoint y: 133, distance: 178.0
click at [233, 133] on div "Decodable Text" at bounding box center [205, 119] width 141 height 58
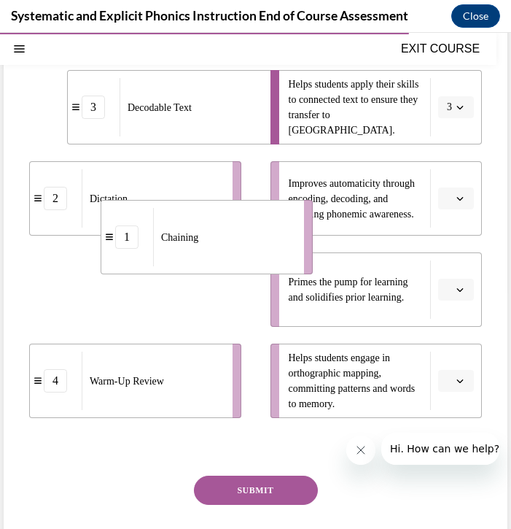
drag, startPoint x: 148, startPoint y: 290, endPoint x: 227, endPoint y: 229, distance: 99.8
click at [229, 230] on div "Chaining" at bounding box center [223, 237] width 141 height 58
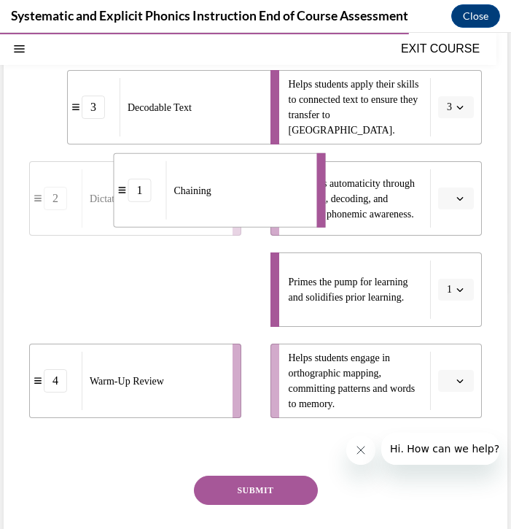
drag, startPoint x: 211, startPoint y: 270, endPoint x: 252, endPoint y: 180, distance: 98.5
click at [252, 180] on div "Chaining" at bounding box center [236, 190] width 141 height 58
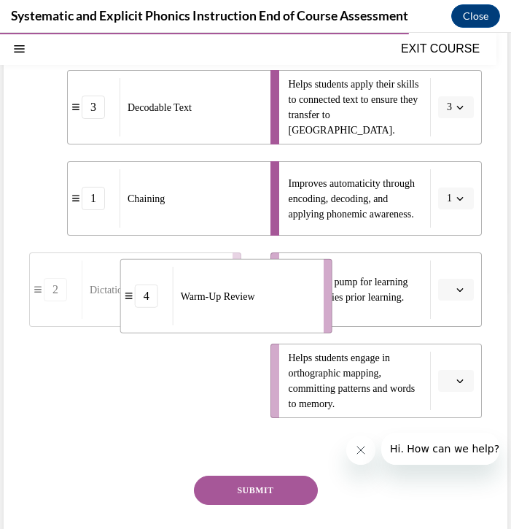
drag, startPoint x: 150, startPoint y: 375, endPoint x: 246, endPoint y: 286, distance: 130.5
click at [246, 288] on span "Warm-Up Review" at bounding box center [218, 295] width 74 height 15
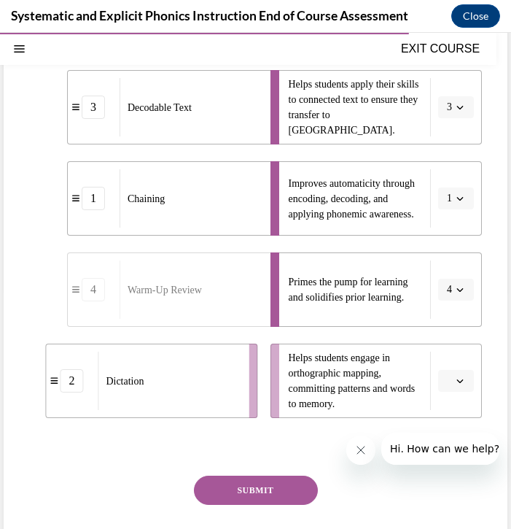
drag, startPoint x: 145, startPoint y: 392, endPoint x: 227, endPoint y: 392, distance: 81.7
click at [227, 392] on div "Dictation" at bounding box center [168, 380] width 141 height 58
click at [245, 503] on button "SUBMIT" at bounding box center [256, 489] width 124 height 29
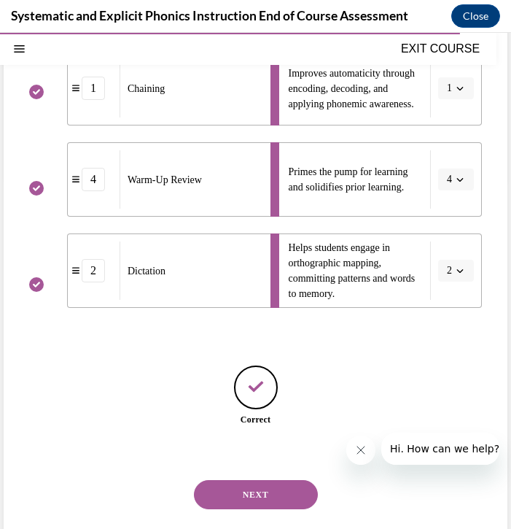
scroll to position [389, 0]
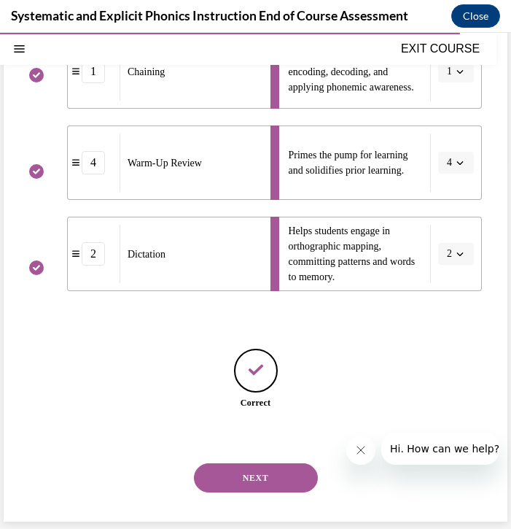
click at [257, 446] on button "SUBMIT" at bounding box center [256, 452] width 124 height 29
click at [253, 466] on button "NEXT" at bounding box center [256, 477] width 124 height 29
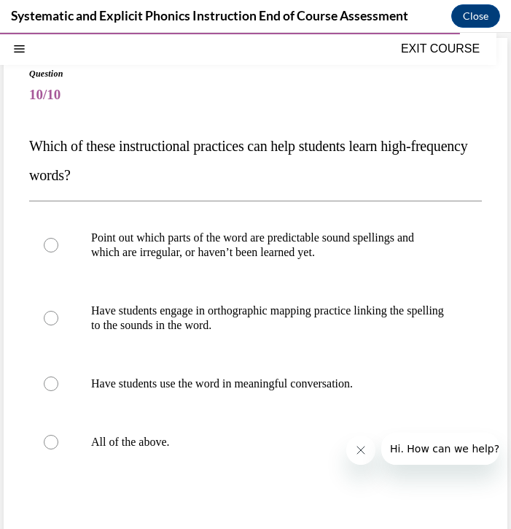
scroll to position [106, 0]
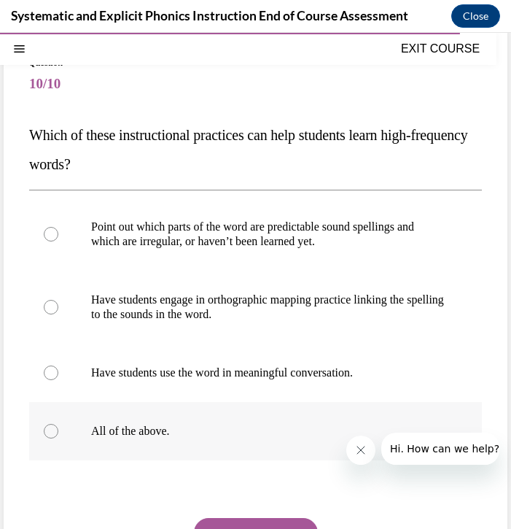
click at [176, 423] on div at bounding box center [255, 431] width 453 height 58
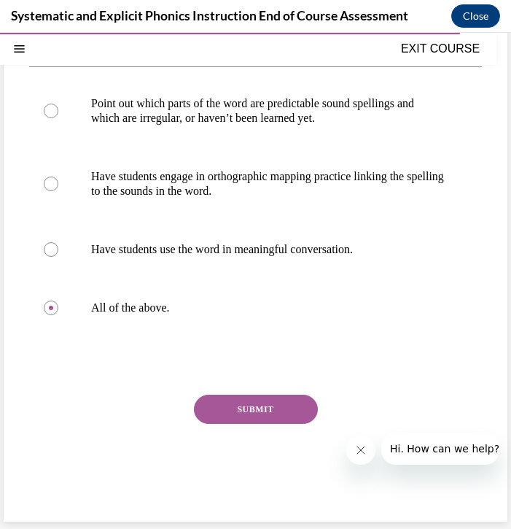
click at [235, 419] on button "SUBMIT" at bounding box center [256, 408] width 124 height 29
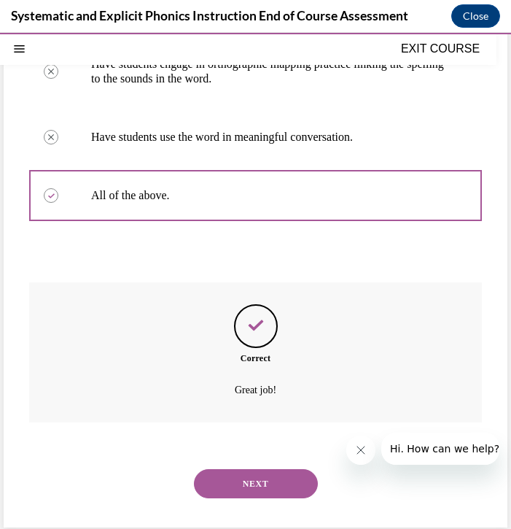
scroll to position [348, 0]
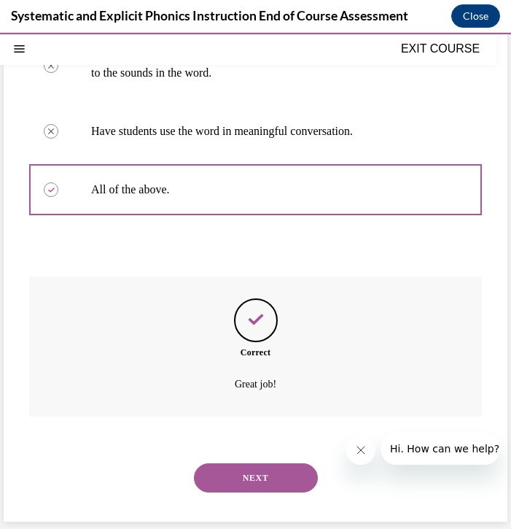
click at [249, 478] on button "NEXT" at bounding box center [256, 477] width 124 height 29
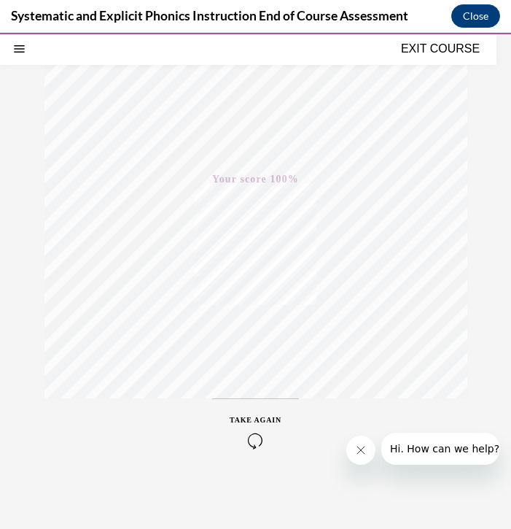
scroll to position [0, 0]
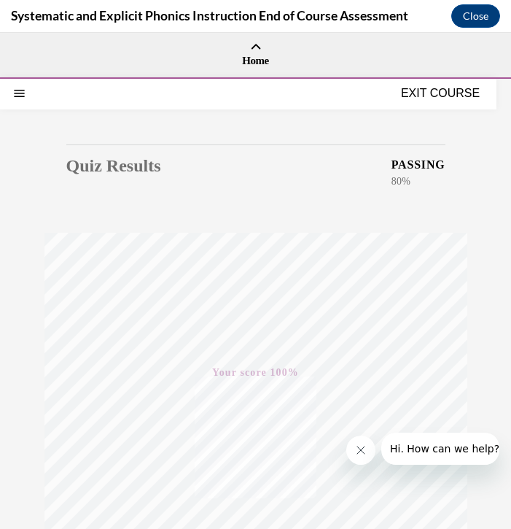
click at [442, 103] on div "EXIT COURSE" at bounding box center [248, 93] width 497 height 32
click at [441, 87] on button "EXIT COURSE" at bounding box center [440, 93] width 87 height 17
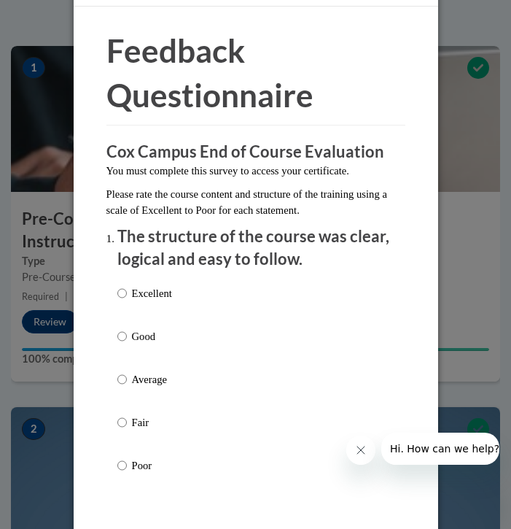
scroll to position [44, 0]
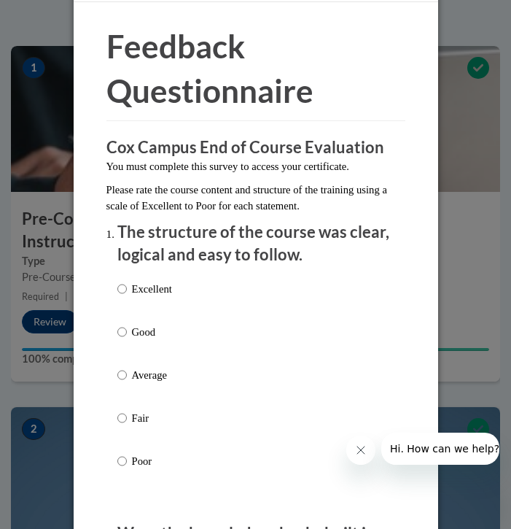
click at [175, 286] on div "Excellent Good Average Fair Poor" at bounding box center [255, 392] width 277 height 238
click at [157, 287] on p "Excellent" at bounding box center [152, 289] width 40 height 16
click at [127, 287] on input "Excellent" at bounding box center [121, 289] width 9 height 16
radio input "true"
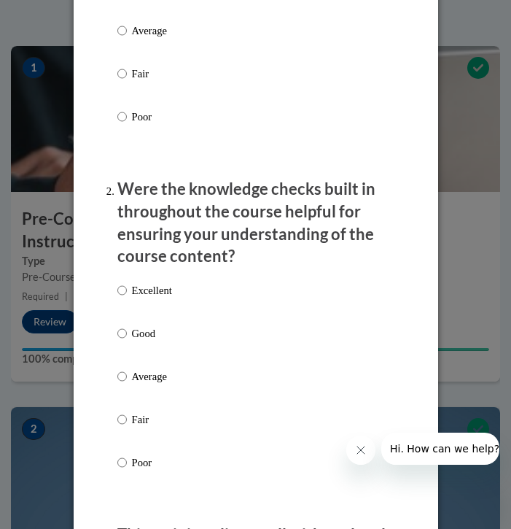
click at [154, 306] on label "Excellent" at bounding box center [144, 301] width 55 height 39
click at [127, 298] on input "Excellent" at bounding box center [121, 290] width 9 height 16
radio input "true"
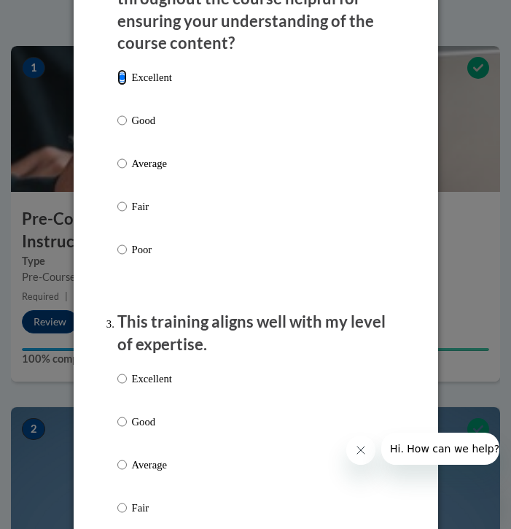
scroll to position [624, 0]
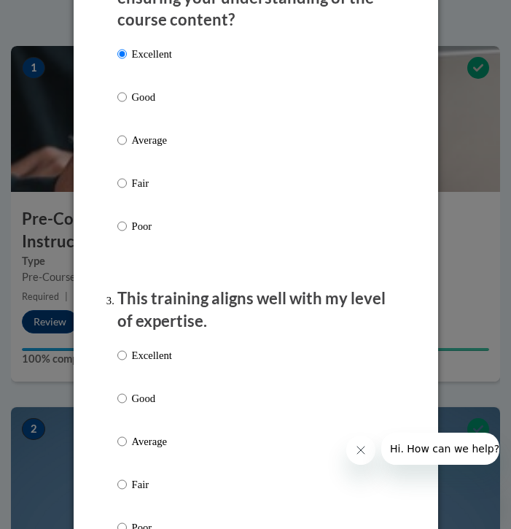
click at [137, 369] on label "Excellent" at bounding box center [144, 366] width 55 height 39
click at [127, 363] on input "Excellent" at bounding box center [121, 355] width 9 height 16
radio input "true"
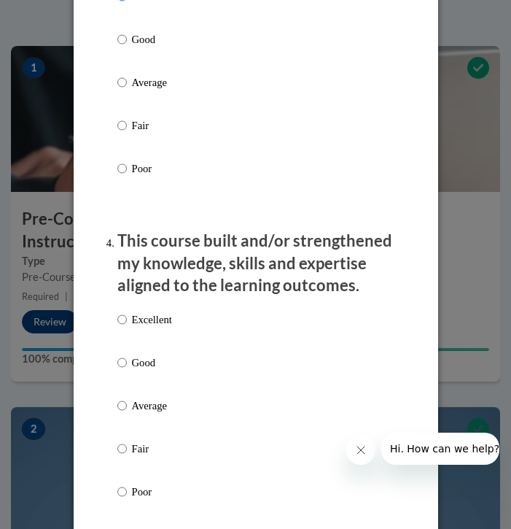
click at [133, 346] on label "Excellent" at bounding box center [144, 330] width 55 height 39
click at [127, 327] on input "Excellent" at bounding box center [121, 319] width 9 height 16
radio input "true"
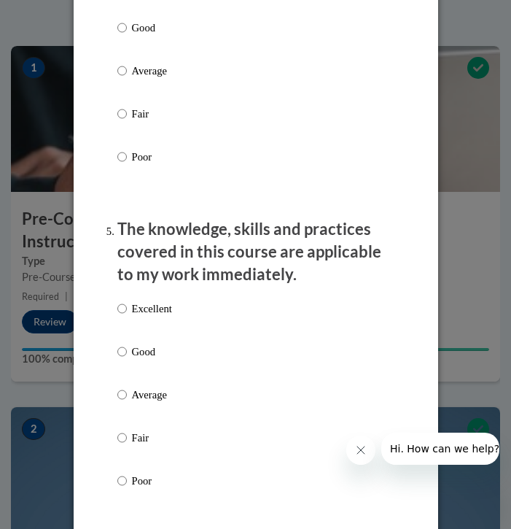
click at [137, 356] on p "Good" at bounding box center [152, 351] width 40 height 16
click at [127, 356] on input "Good" at bounding box center [121, 351] width 9 height 16
radio input "true"
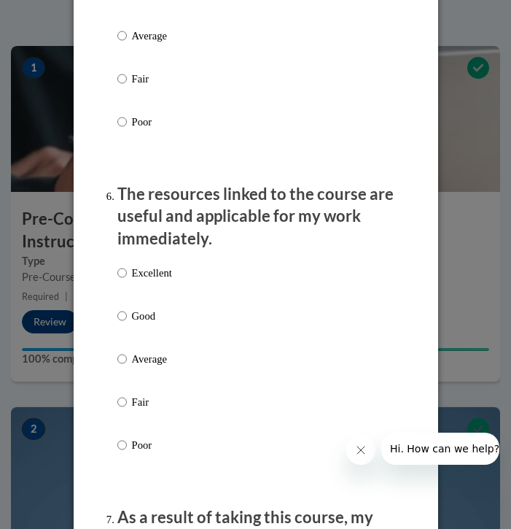
click at [139, 361] on p "Average" at bounding box center [152, 359] width 40 height 16
click at [127, 361] on input "Average" at bounding box center [121, 359] width 9 height 16
radio input "true"
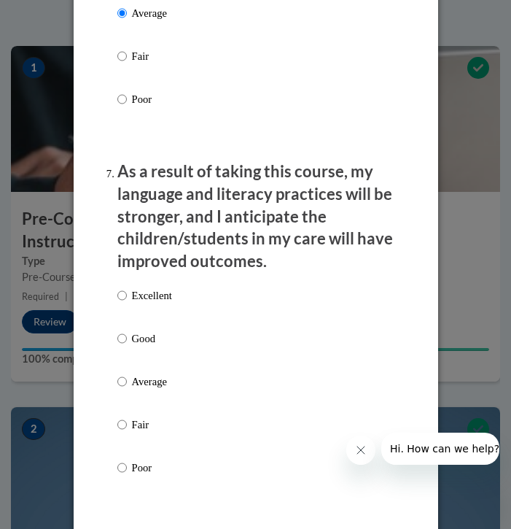
click at [139, 360] on label "Good" at bounding box center [144, 349] width 55 height 39
click at [127, 346] on input "Good" at bounding box center [121, 338] width 9 height 16
radio input "true"
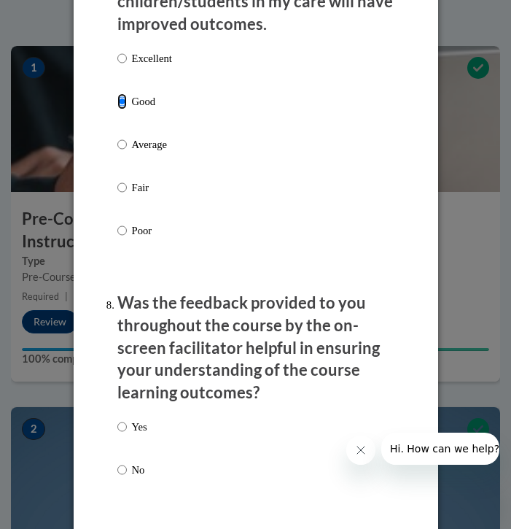
scroll to position [2356, 0]
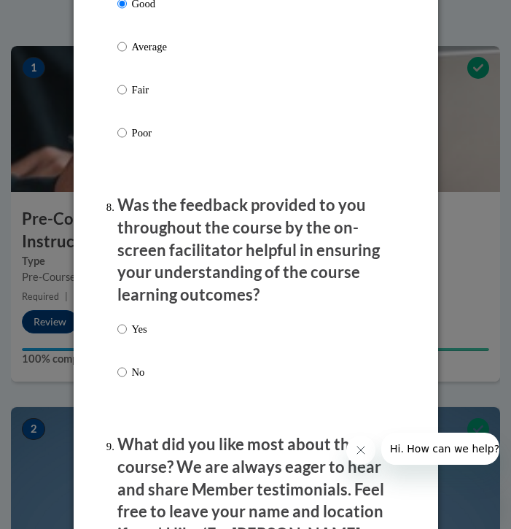
click at [139, 360] on div "Yes No" at bounding box center [132, 362] width 30 height 97
click at [137, 333] on p "Yes" at bounding box center [139, 329] width 15 height 16
click at [127, 333] on input "Yes" at bounding box center [121, 329] width 9 height 16
radio input "true"
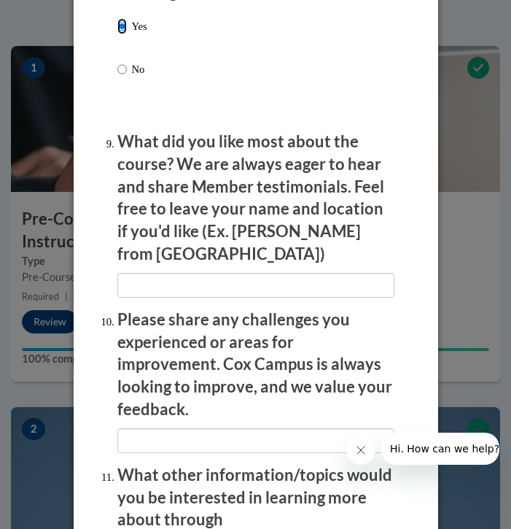
scroll to position [2706, 0]
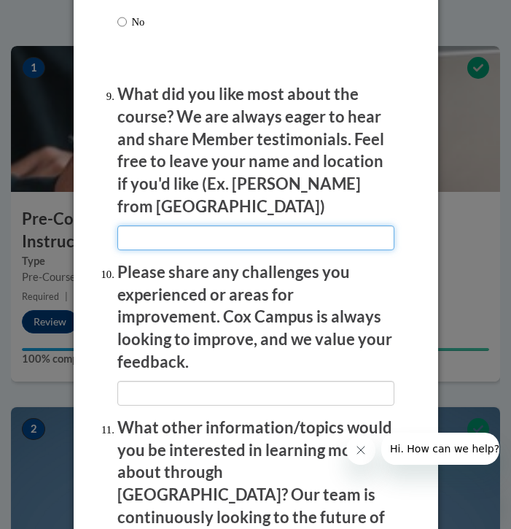
click at [166, 225] on input "textbox" at bounding box center [255, 237] width 277 height 25
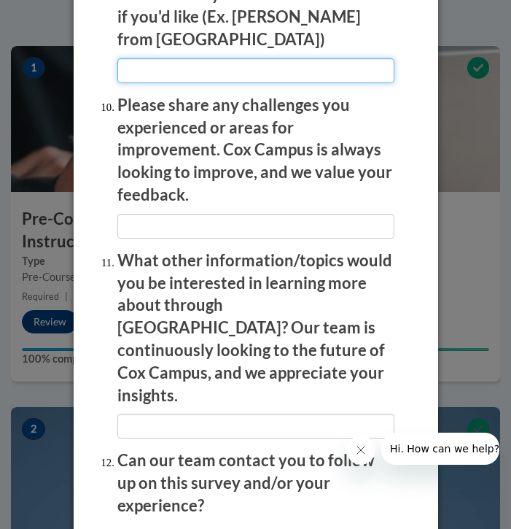
scroll to position [2932, 0]
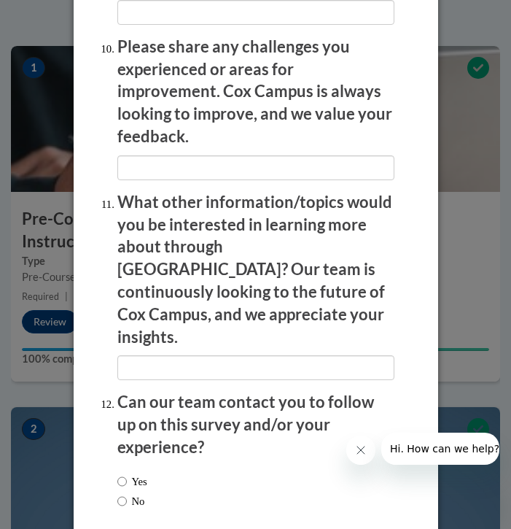
click at [140, 473] on label "Yes" at bounding box center [132, 481] width 30 height 16
click at [127, 473] on input "Yes" at bounding box center [121, 481] width 9 height 16
radio input "true"
